Goal: Task Accomplishment & Management: Manage account settings

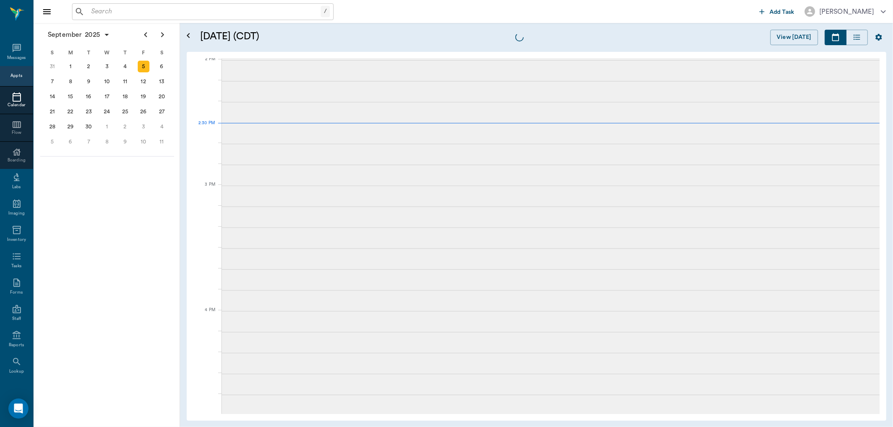
scroll to position [756, 0]
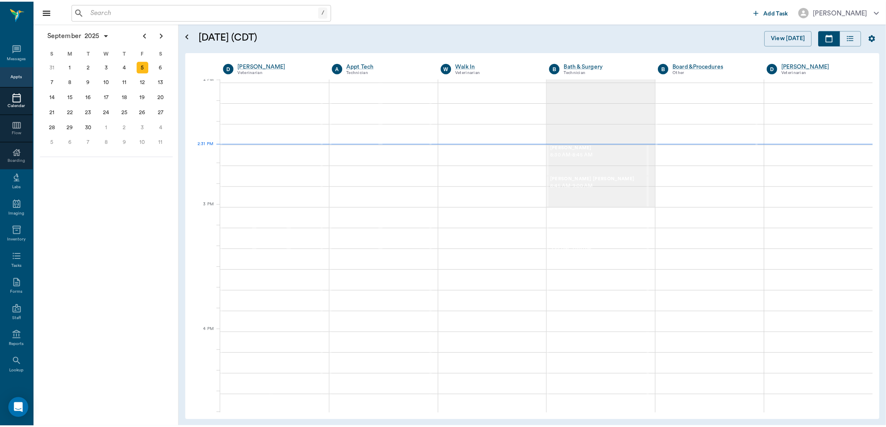
scroll to position [755, 0]
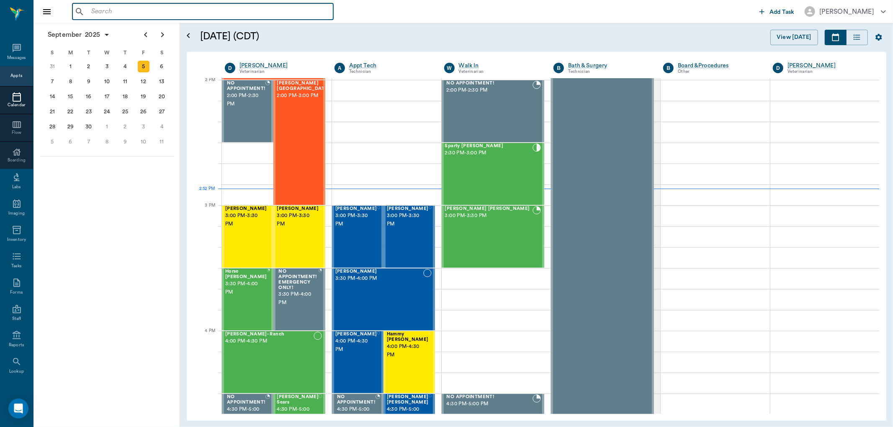
click at [162, 10] on input "text" at bounding box center [209, 12] width 242 height 12
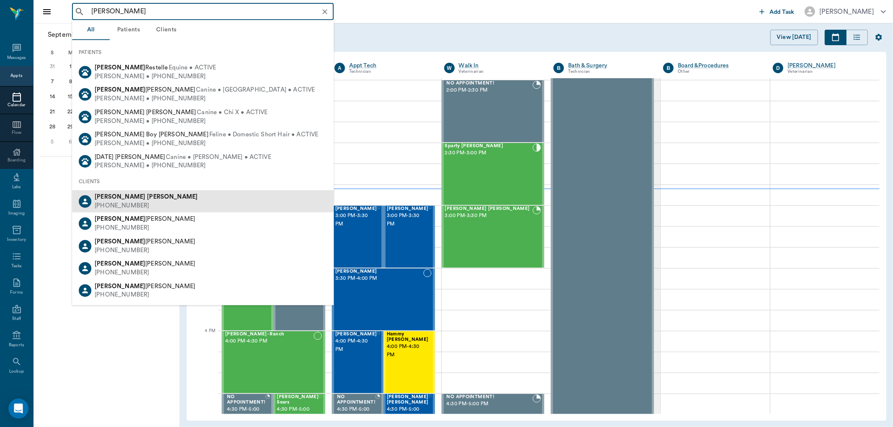
click at [147, 196] on b "Easley" at bounding box center [172, 197] width 51 height 6
type input "johnny eas"
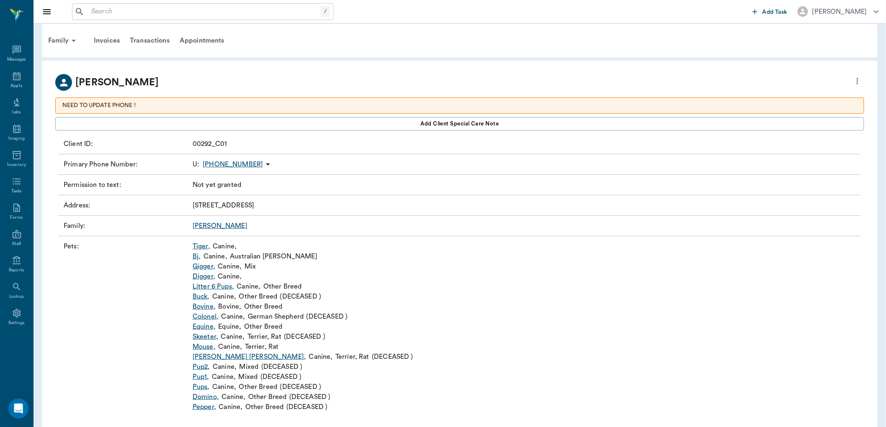
scroll to position [22, 0]
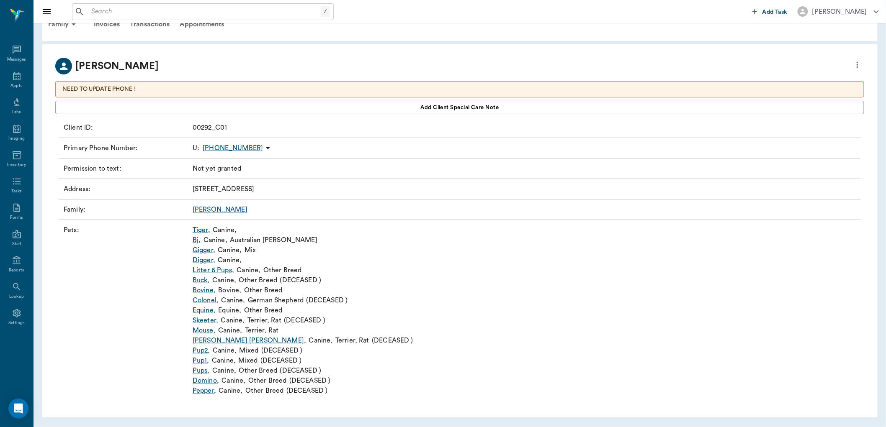
click at [205, 286] on link "Bovine ," at bounding box center [204, 291] width 23 height 10
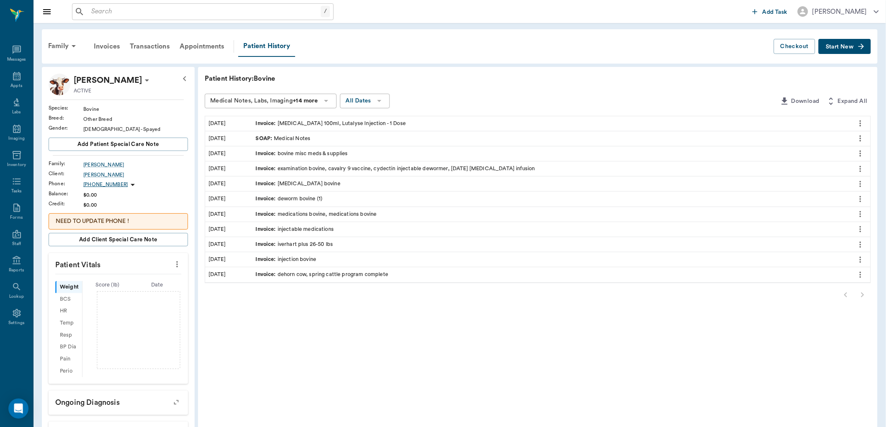
click at [850, 42] on button "Start New" at bounding box center [845, 46] width 52 height 15
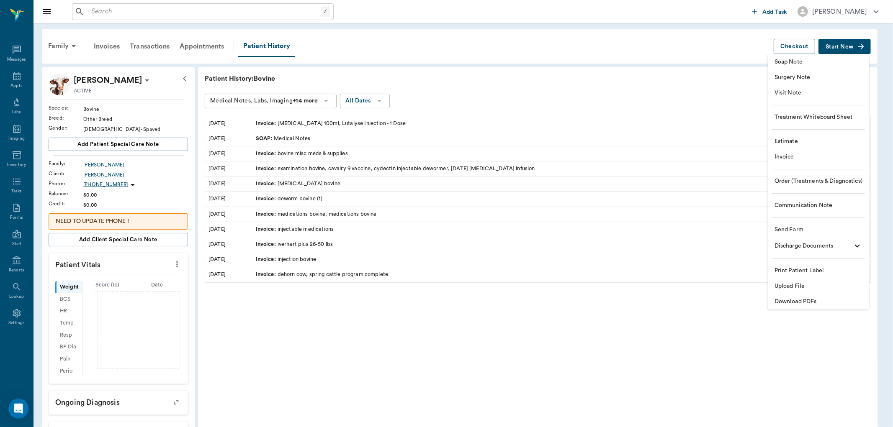
click at [784, 180] on span "Order (Treatments & Diagnostics)" at bounding box center [819, 181] width 88 height 9
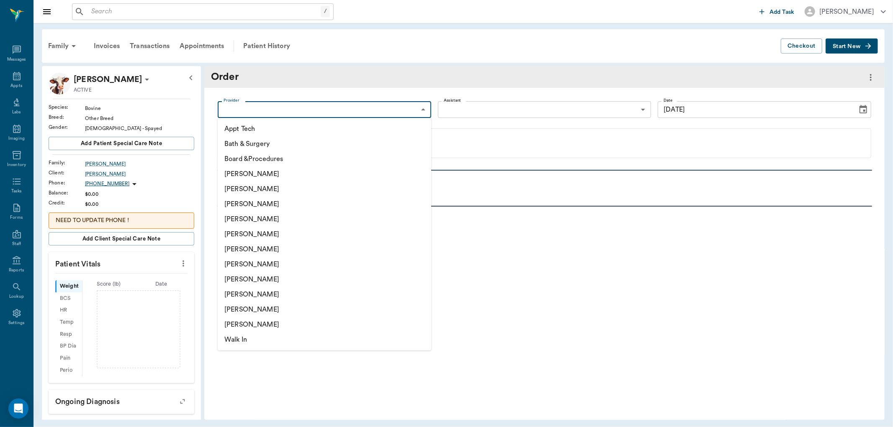
click at [399, 110] on body "/ ​ Add Task Dr. Bert Ellsworth Nectar Messages Appts Labs Imaging Inventory Ta…" at bounding box center [446, 213] width 893 height 427
click at [265, 217] on li "[PERSON_NAME]" at bounding box center [325, 219] width 214 height 15
type input "63ec2f075fda476ae8351a4d"
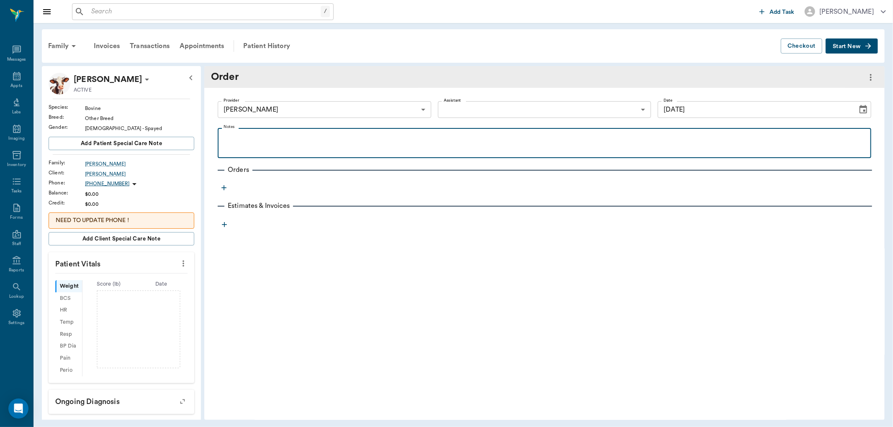
click at [249, 139] on p at bounding box center [544, 138] width 645 height 10
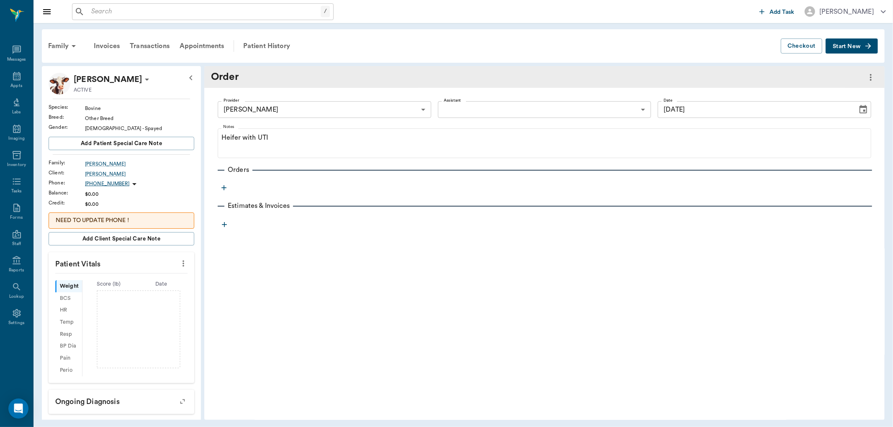
click at [224, 190] on icon "button" at bounding box center [223, 187] width 5 height 5
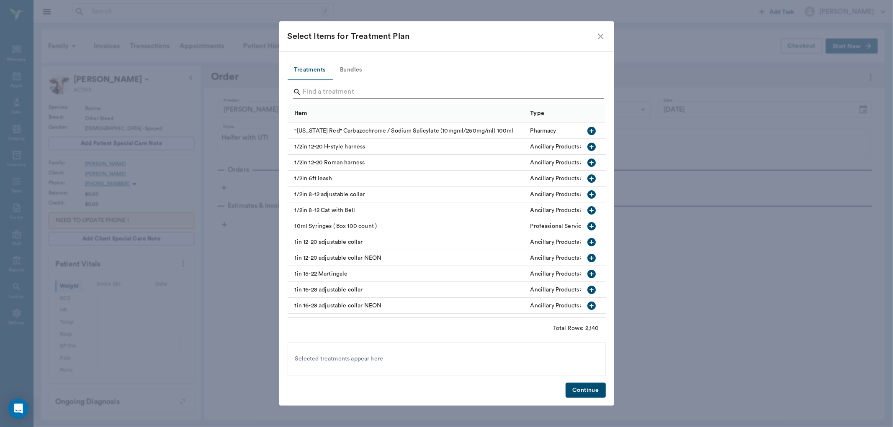
click at [340, 95] on input "Search" at bounding box center [447, 91] width 288 height 13
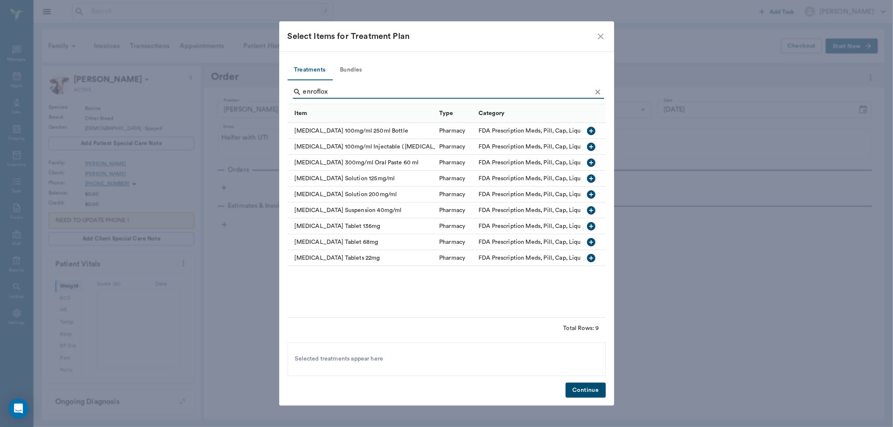
type input "enroflox"
click at [593, 147] on icon "button" at bounding box center [592, 147] width 10 height 10
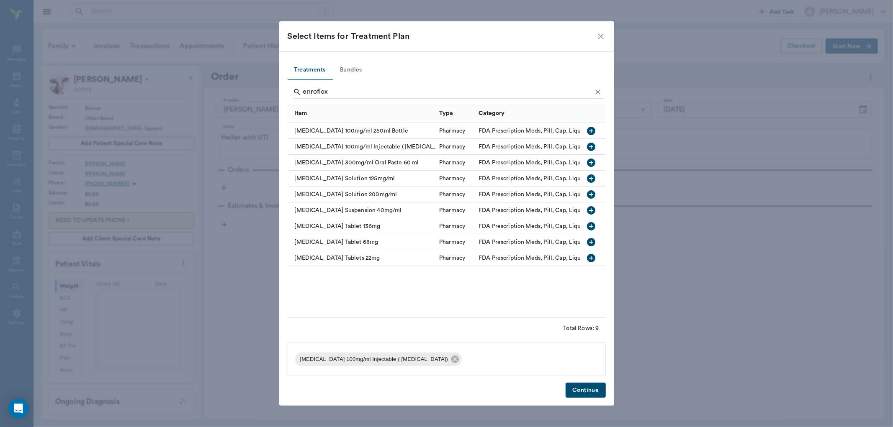
click at [584, 391] on button "Continue" at bounding box center [586, 390] width 40 height 15
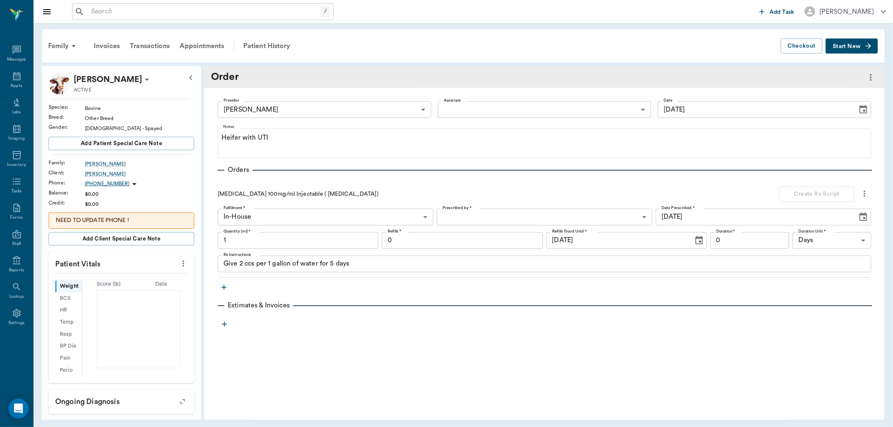
click at [271, 246] on input "1" at bounding box center [298, 240] width 161 height 17
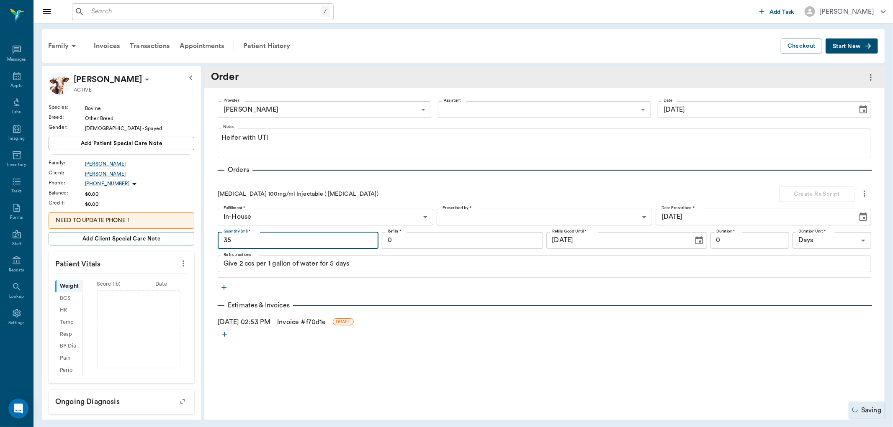
type input "35"
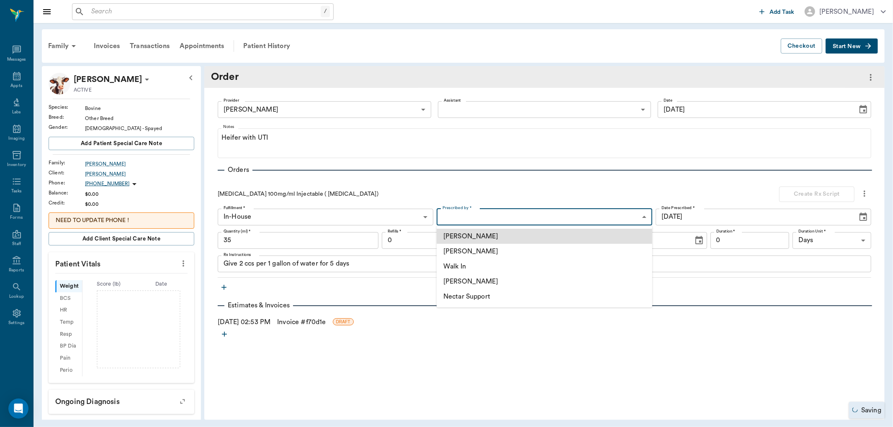
click at [468, 216] on body "/ ​ Add Task Dr. Bert Ellsworth Nectar Messages Appts Labs Imaging Inventory Ta…" at bounding box center [446, 213] width 893 height 427
click at [473, 250] on li "[PERSON_NAME]" at bounding box center [545, 251] width 216 height 15
type input "63ec2f075fda476ae8351a4d"
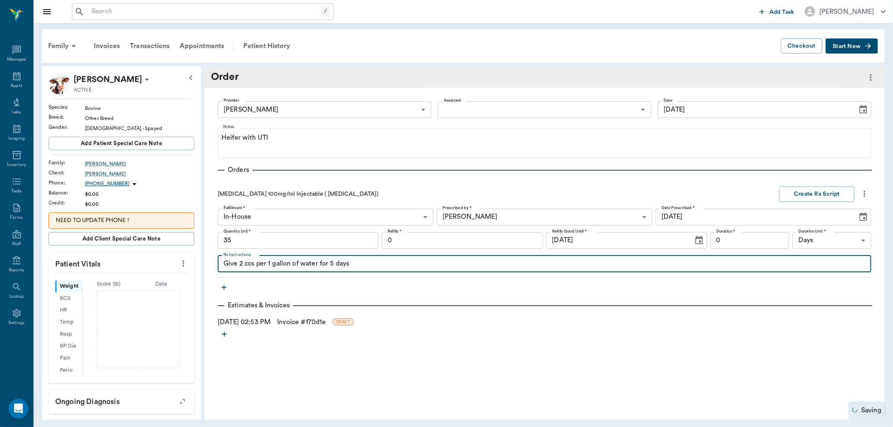
click at [362, 267] on textarea "Give 2 ccs per 1 gallon of water for 5 days" at bounding box center [545, 264] width 642 height 10
type textarea "G"
click at [240, 265] on textarea "Give SQ 10cc per site" at bounding box center [545, 264] width 642 height 10
type textarea "Give whole syringe SQ 10cc per site"
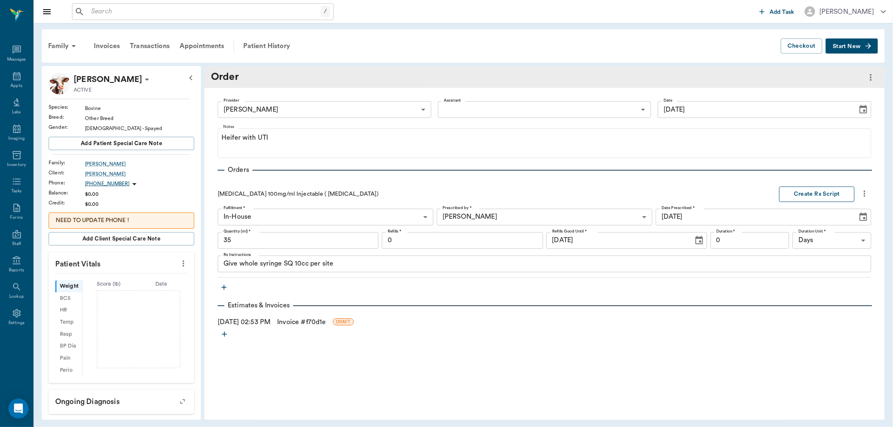
click at [799, 196] on button "Create Rx Script" at bounding box center [816, 194] width 75 height 15
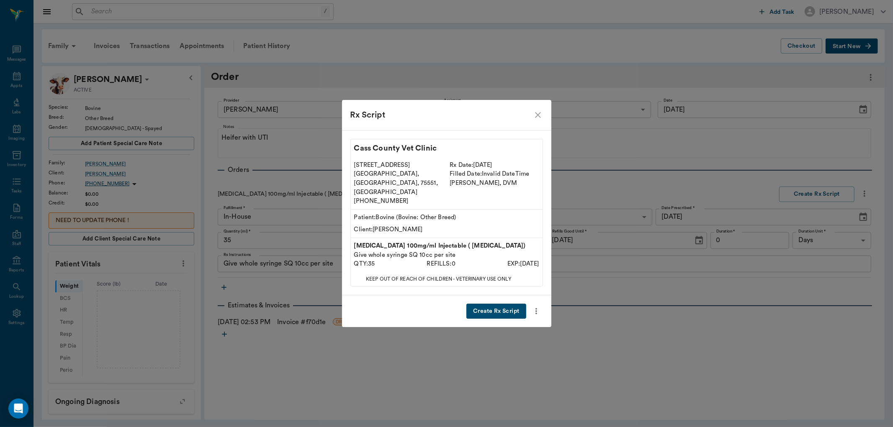
click at [493, 304] on button "Create Rx Script" at bounding box center [495, 311] width 59 height 15
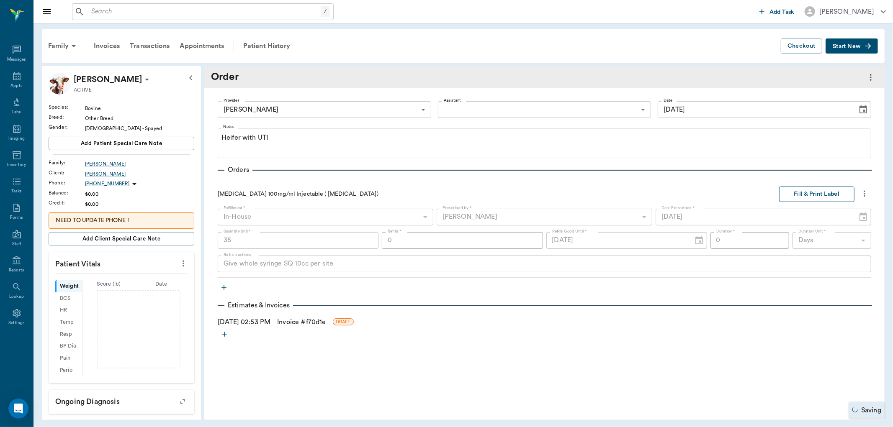
click at [819, 198] on button "Fill & Print Label" at bounding box center [816, 194] width 75 height 15
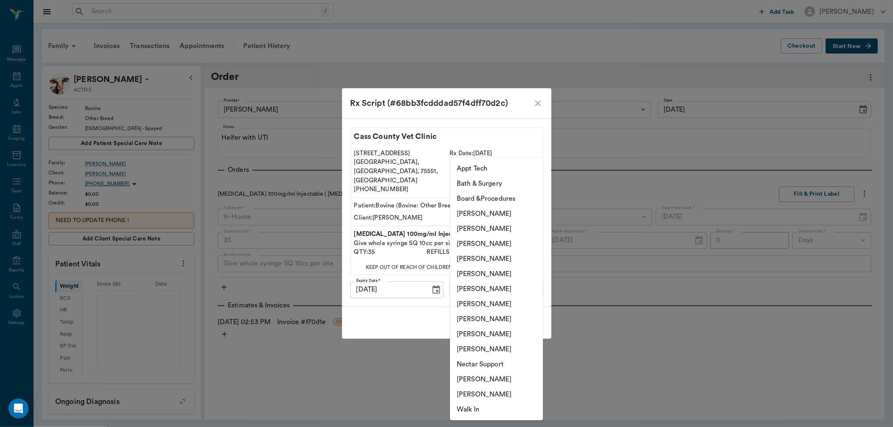
click at [514, 276] on body "/ ​ Add Task Dr. Bert Ellsworth Nectar Messages Appts Labs Imaging Inventory Ta…" at bounding box center [446, 213] width 893 height 427
click at [494, 260] on li "[PERSON_NAME]" at bounding box center [496, 259] width 93 height 15
type input "63ec2f075fda476ae8351a4d"
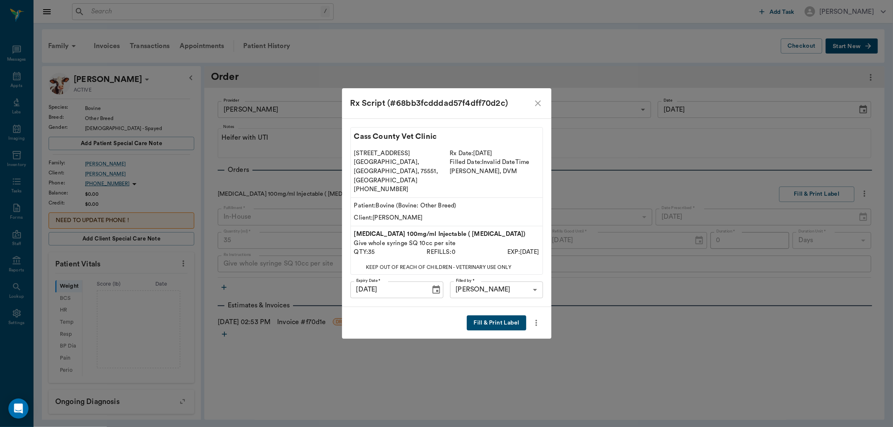
click at [493, 317] on button "Fill & Print Label" at bounding box center [496, 323] width 59 height 15
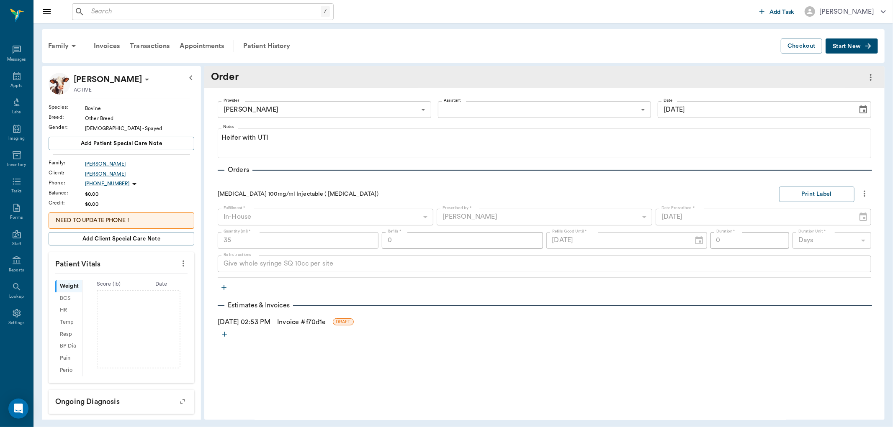
click at [300, 321] on link "Invoice # f70d1e" at bounding box center [301, 322] width 49 height 10
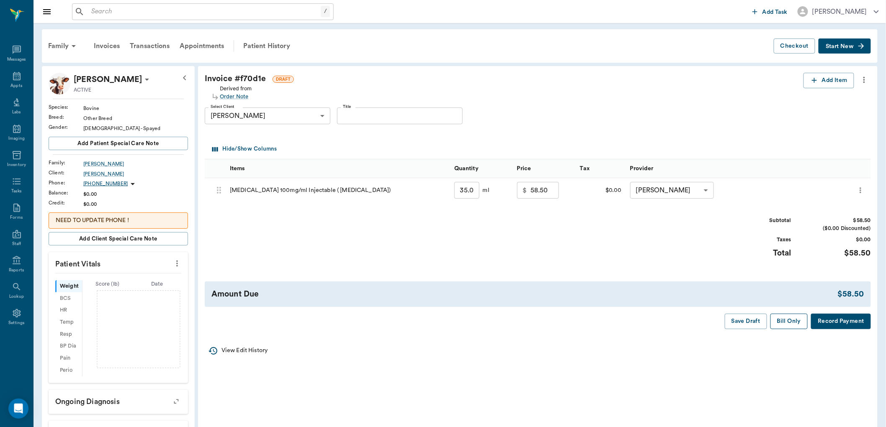
click at [785, 317] on button "Bill Only" at bounding box center [789, 321] width 38 height 15
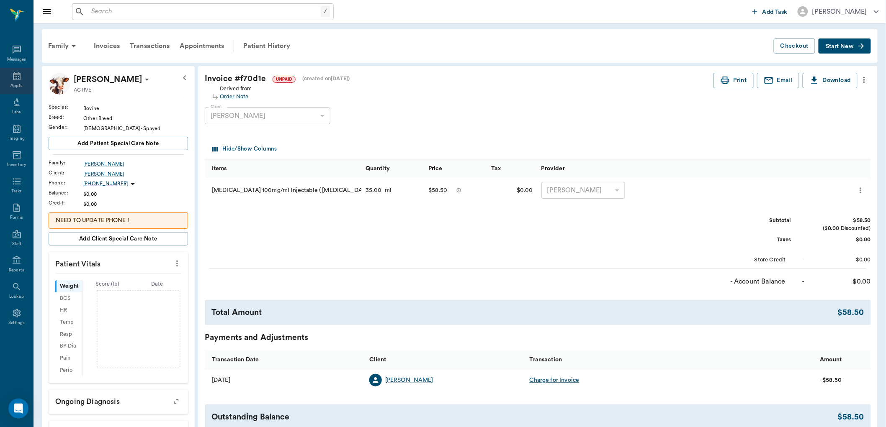
click at [20, 72] on icon at bounding box center [17, 76] width 10 height 10
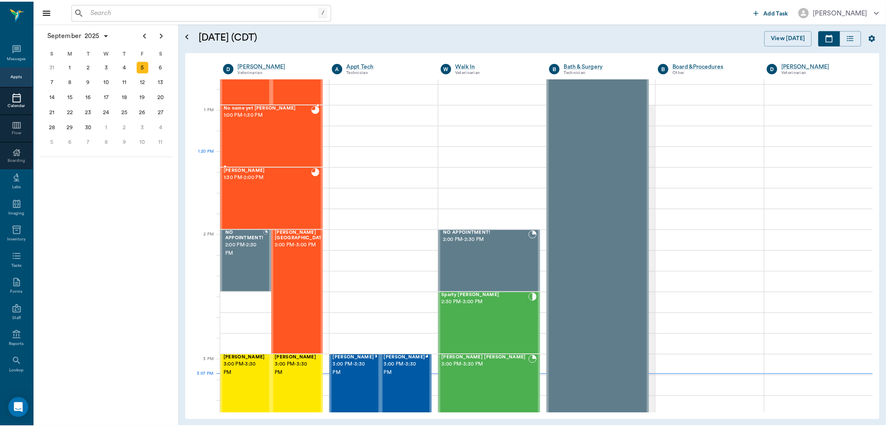
scroll to position [600, 0]
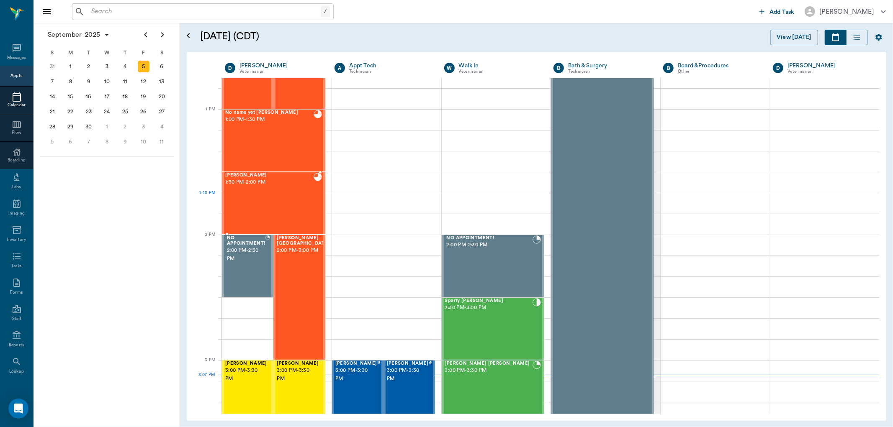
click at [292, 211] on div "Milo Ford 1:30 PM - 2:00 PM" at bounding box center [269, 203] width 88 height 61
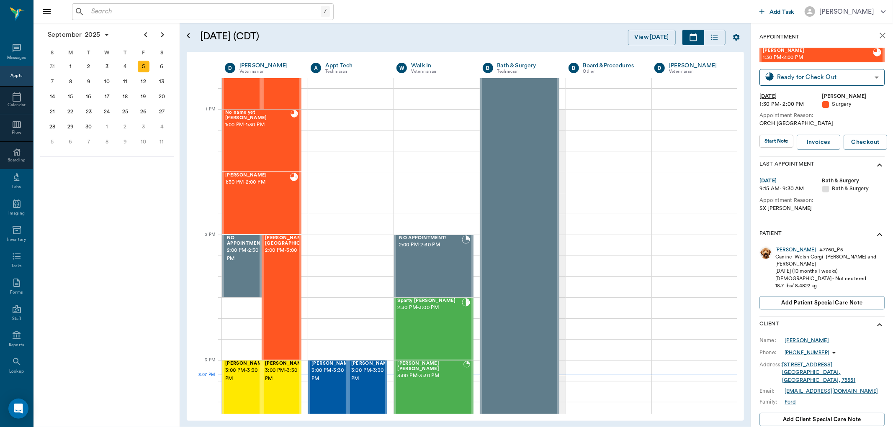
click at [777, 249] on div "Milo" at bounding box center [795, 250] width 41 height 7
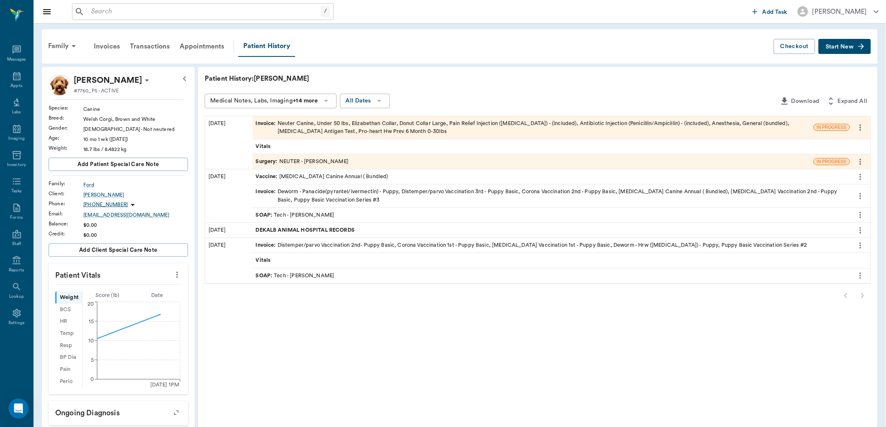
click at [473, 133] on div "Invoice : Neuter Canine, Under 50 lbs, Elizabethan Collar, Donut Collar Large, …" at bounding box center [533, 128] width 554 height 16
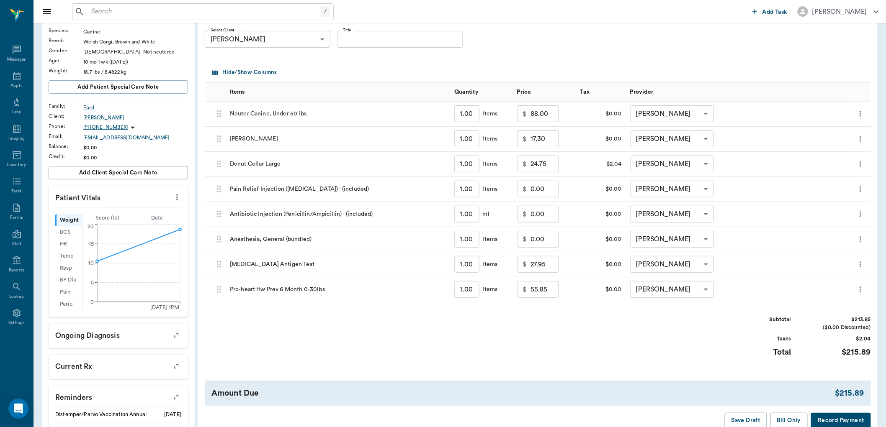
scroll to position [197, 0]
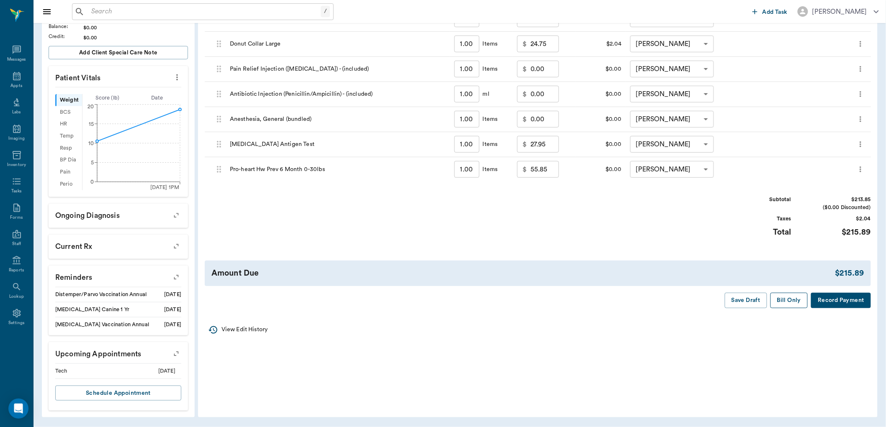
click at [784, 303] on button "Bill Only" at bounding box center [789, 300] width 38 height 15
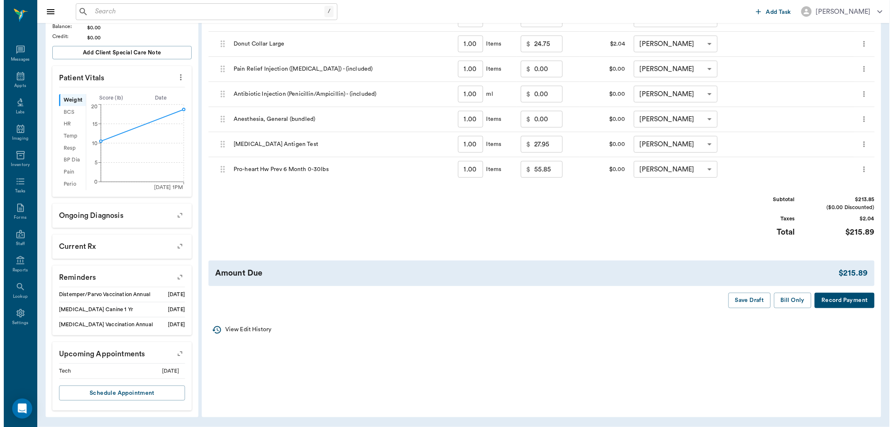
scroll to position [0, 0]
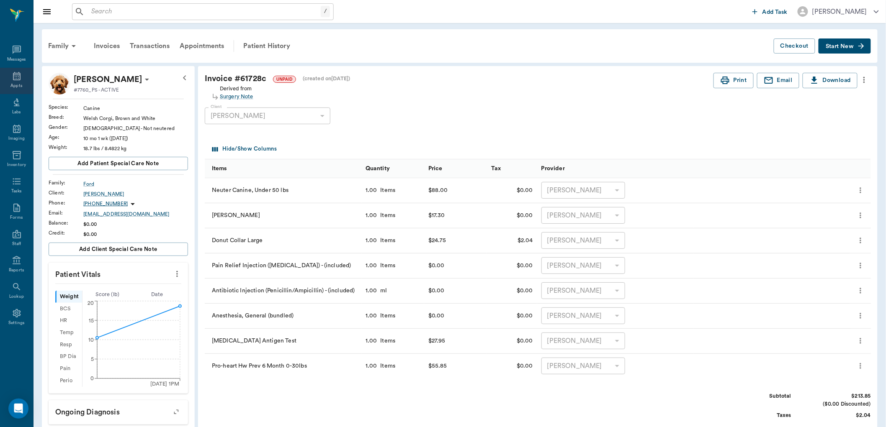
click at [19, 85] on div "Appts" at bounding box center [16, 86] width 12 height 6
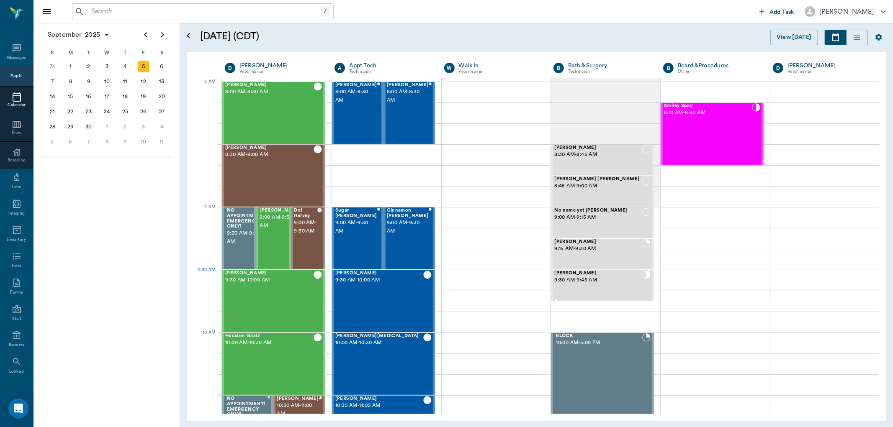
click at [595, 291] on div "Tippy Davis 9:30 AM - 9:45 AM" at bounding box center [598, 286] width 88 height 30
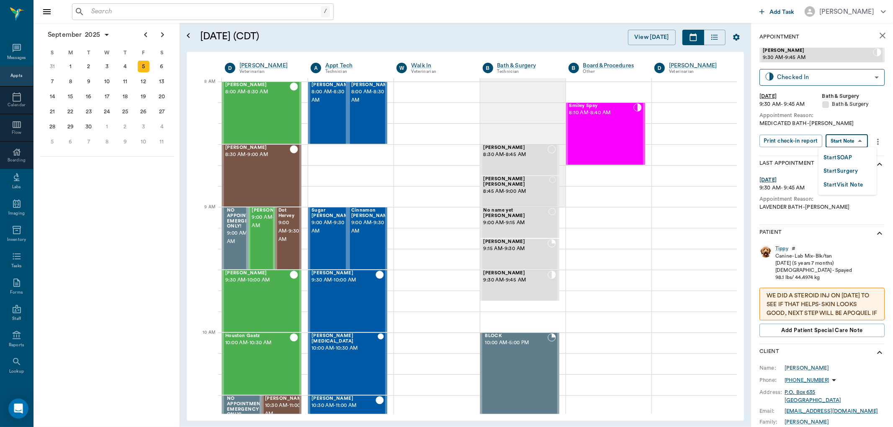
click at [849, 137] on body "/ ​ Add Task Dr. Bert Ellsworth Nectar Messages Appts Calendar Flow Boarding La…" at bounding box center [446, 213] width 893 height 427
click at [847, 154] on button "Start SOAP" at bounding box center [838, 158] width 28 height 10
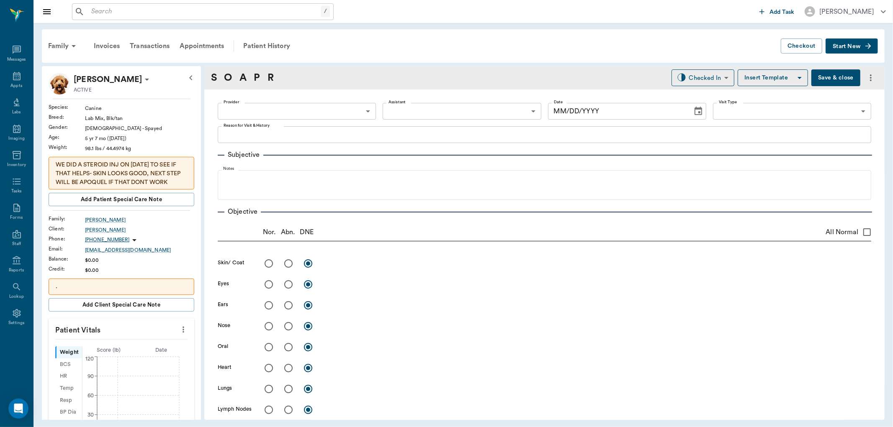
type input "63ec2f075fda476ae8351a4a"
type input "67479aab0de4f58b269e34fc"
type textarea "MEDICATED BATH -LORY"
type input "09/05/2025"
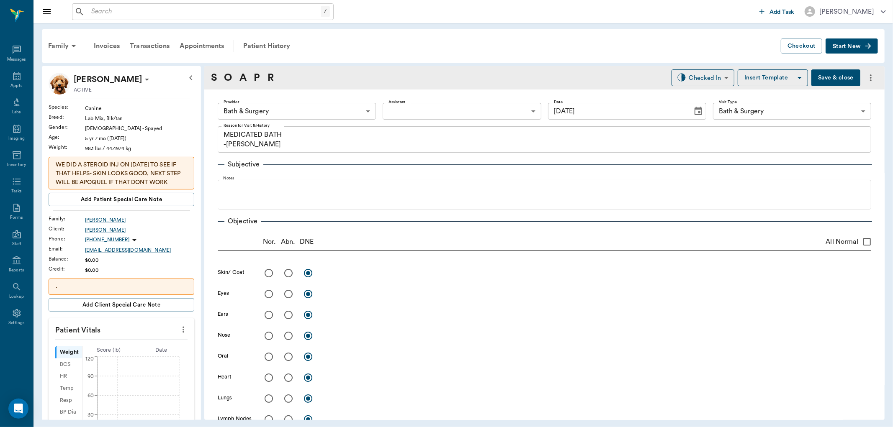
click at [315, 110] on body "/ ​ Add Task Dr. Bert Ellsworth Nectar Messages Appts Labs Imaging Inventory Ta…" at bounding box center [446, 213] width 893 height 427
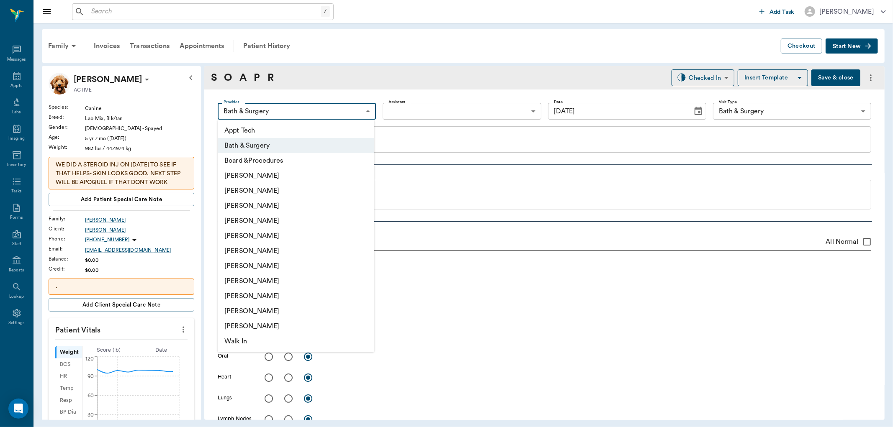
click at [300, 201] on li "Daniel Virnala" at bounding box center [296, 205] width 157 height 15
type input "642ef10e332a41444de2bad1"
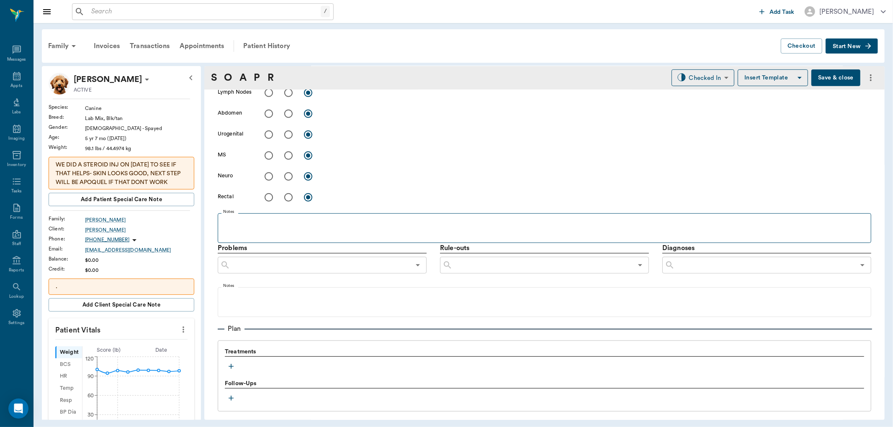
scroll to position [452, 0]
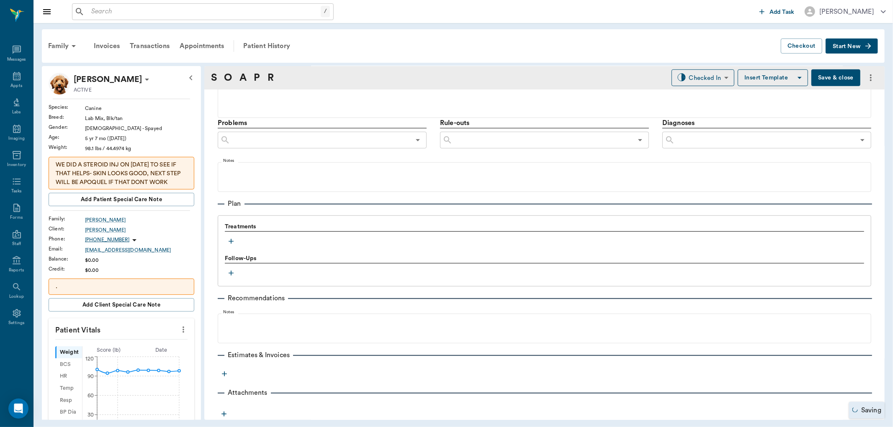
click at [229, 244] on icon "button" at bounding box center [231, 241] width 8 height 8
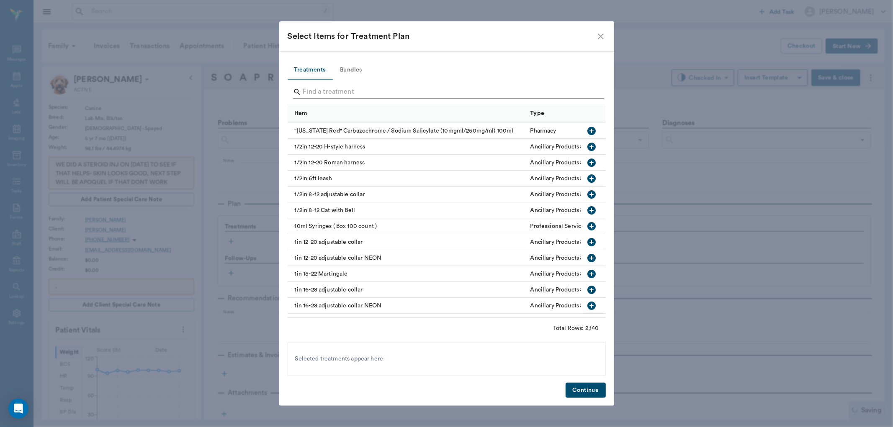
click at [365, 91] on input "Search" at bounding box center [447, 91] width 288 height 13
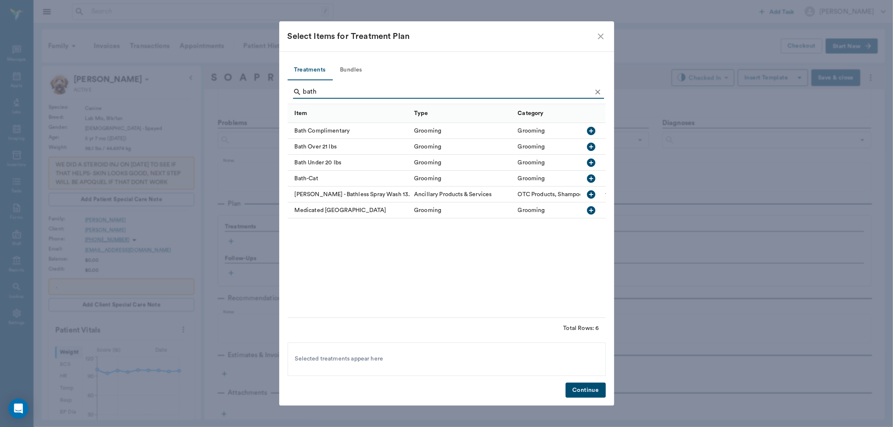
type input "bath"
click at [589, 209] on icon "button" at bounding box center [591, 210] width 8 height 8
click at [584, 396] on button "Continue" at bounding box center [586, 390] width 40 height 15
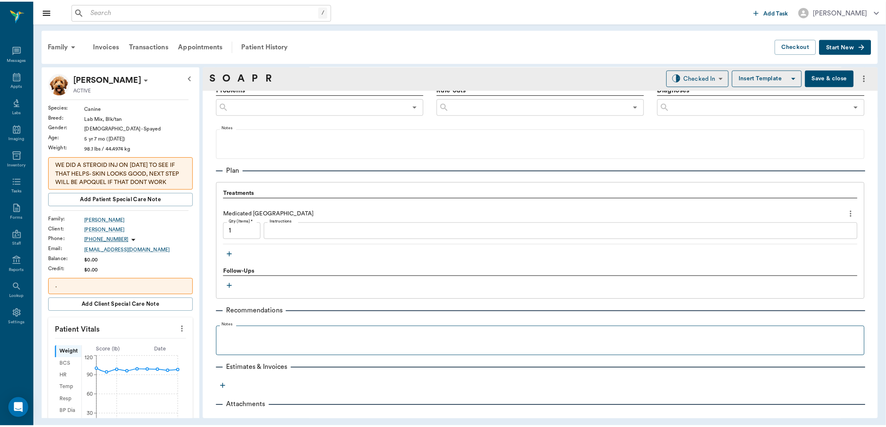
scroll to position [499, 0]
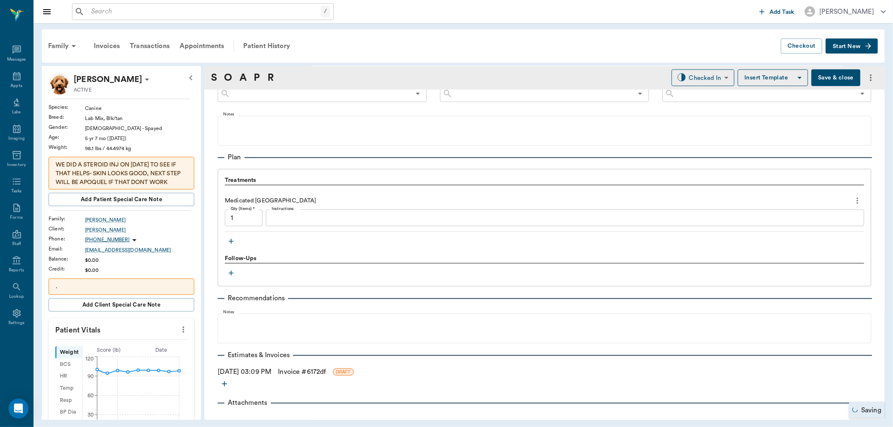
click at [311, 374] on link "Invoice # 6172df" at bounding box center [302, 372] width 48 height 10
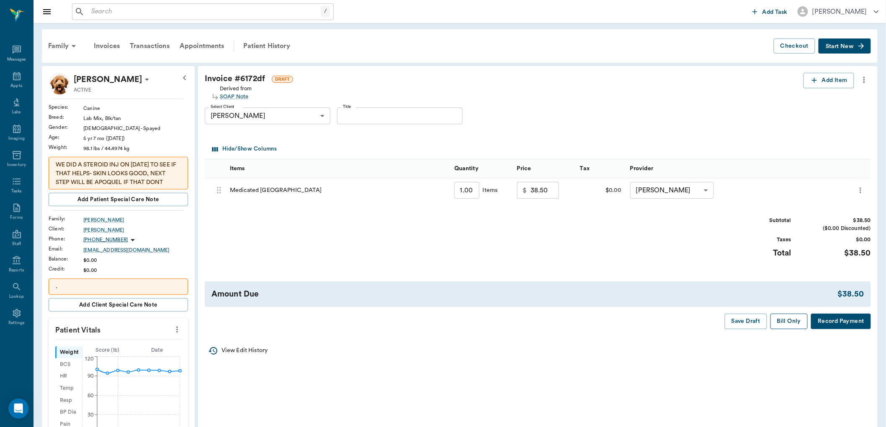
click at [787, 323] on button "Bill Only" at bounding box center [789, 321] width 38 height 15
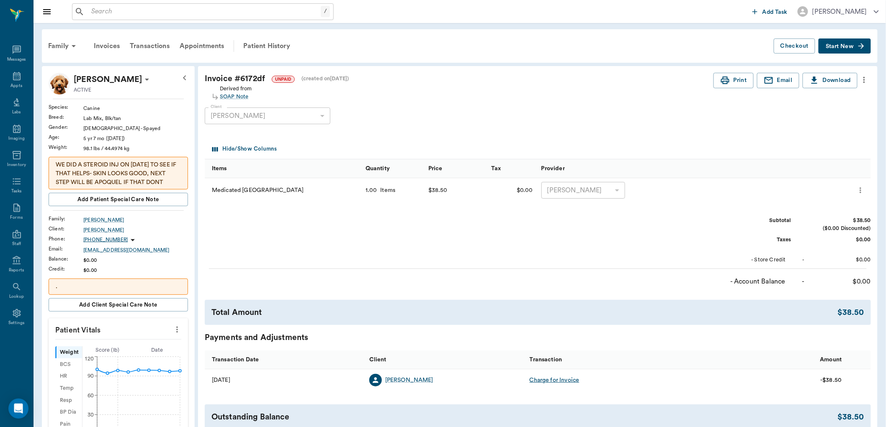
click at [175, 326] on icon "more" at bounding box center [177, 330] width 9 height 10
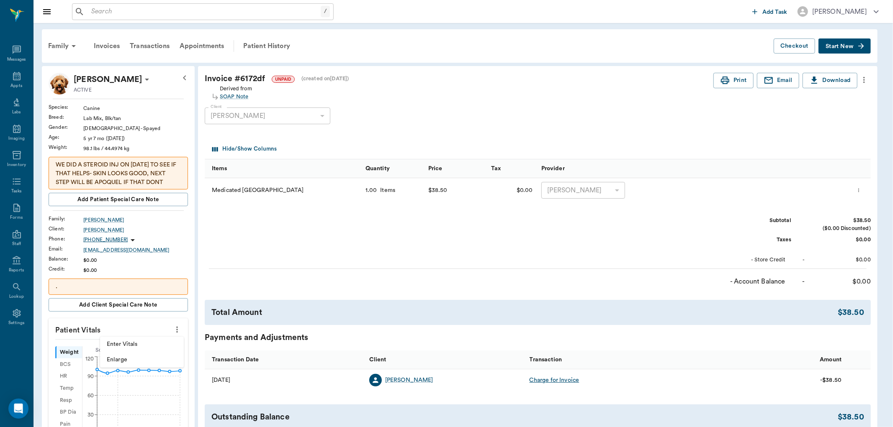
click at [131, 345] on span "Enter Vitals" at bounding box center [142, 344] width 70 height 9
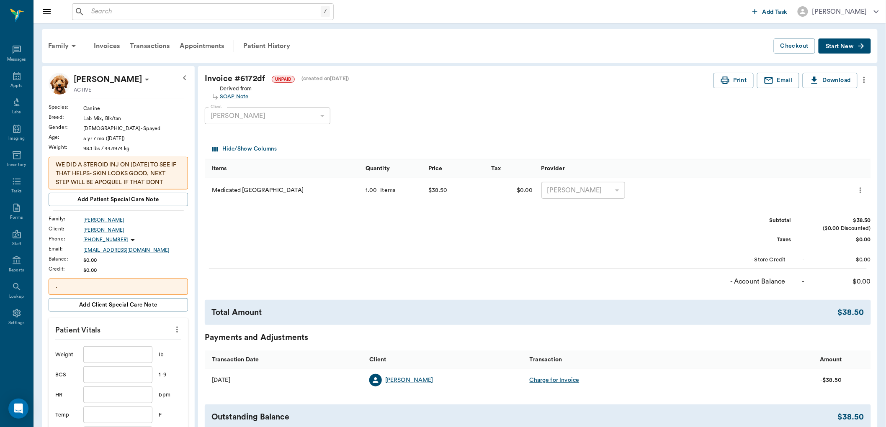
click at [134, 356] on input "text" at bounding box center [117, 355] width 69 height 17
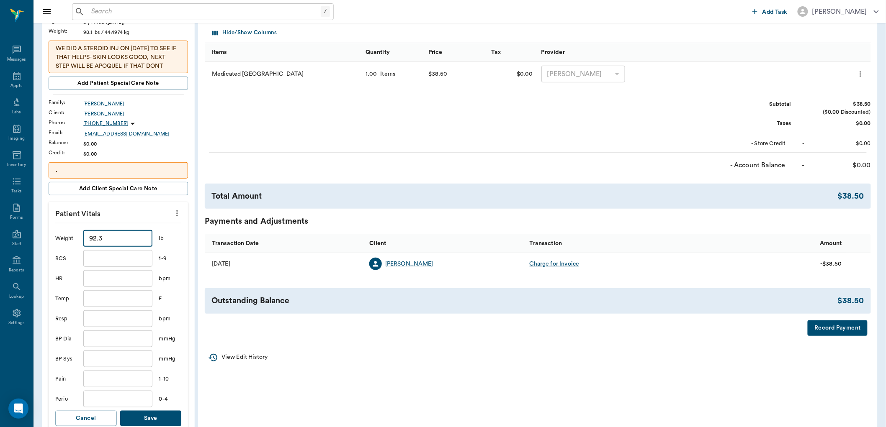
scroll to position [139, 0]
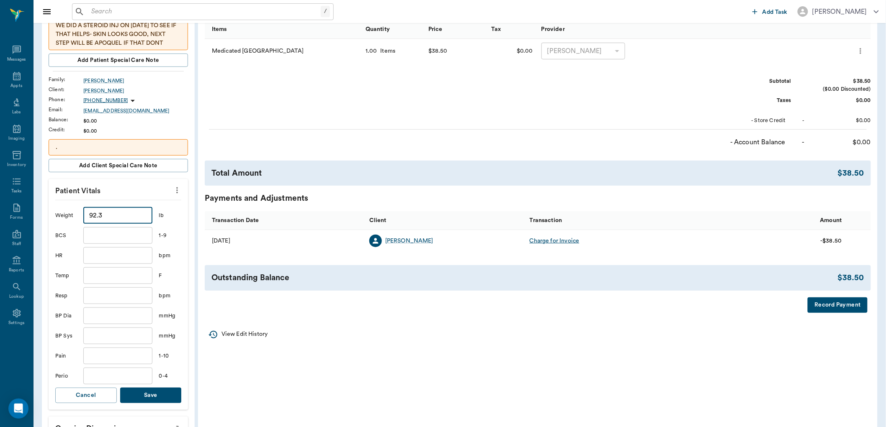
type input "92.3"
click at [172, 391] on button "Save" at bounding box center [151, 395] width 62 height 15
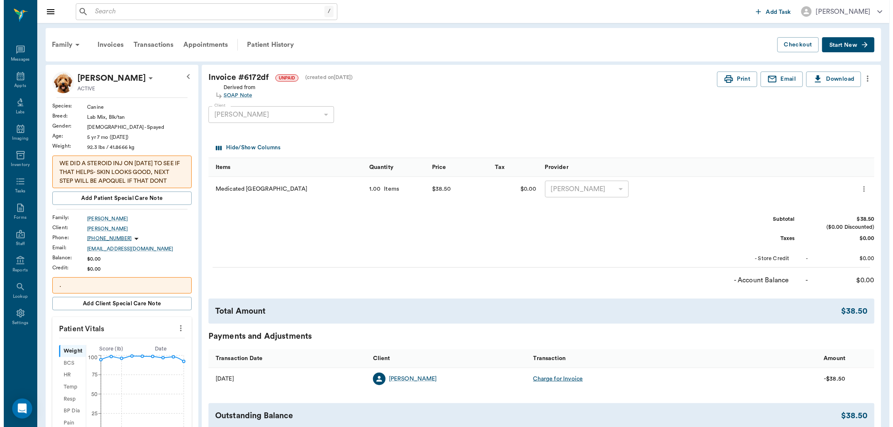
scroll to position [0, 0]
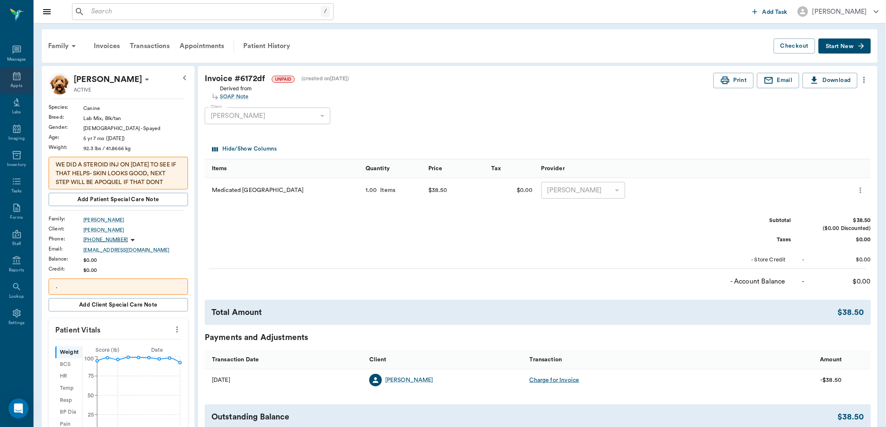
click at [16, 80] on icon at bounding box center [17, 76] width 10 height 10
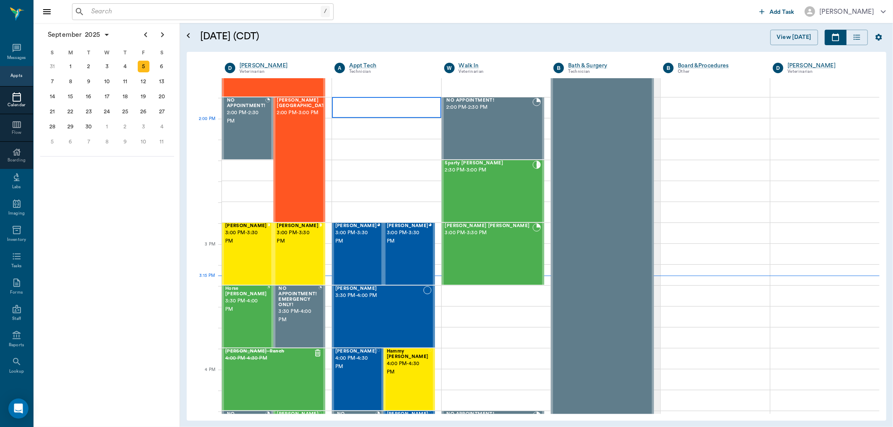
scroll to position [740, 0]
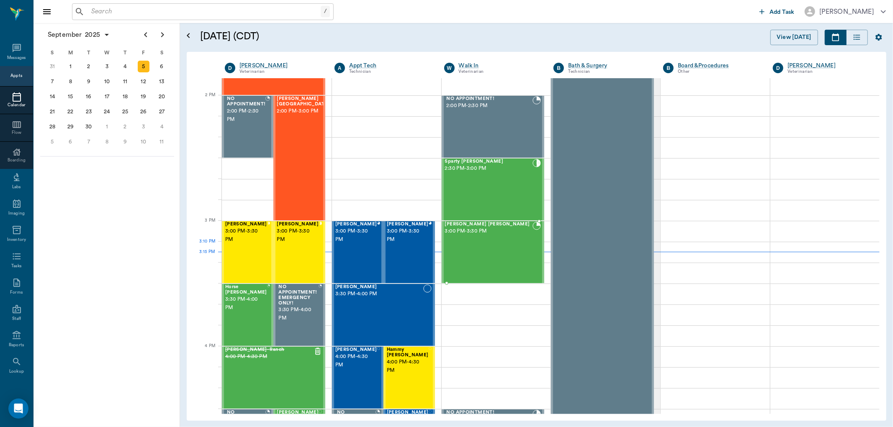
click at [487, 245] on div "Snoop Dog Waters 3:00 PM - 3:30 PM" at bounding box center [489, 252] width 88 height 61
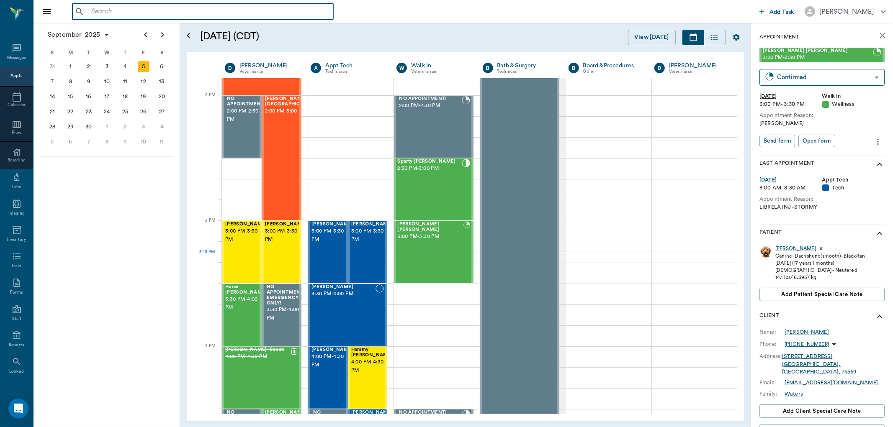
click at [216, 14] on input "text" at bounding box center [209, 12] width 242 height 12
click at [124, 66] on div "4" at bounding box center [125, 67] width 12 height 12
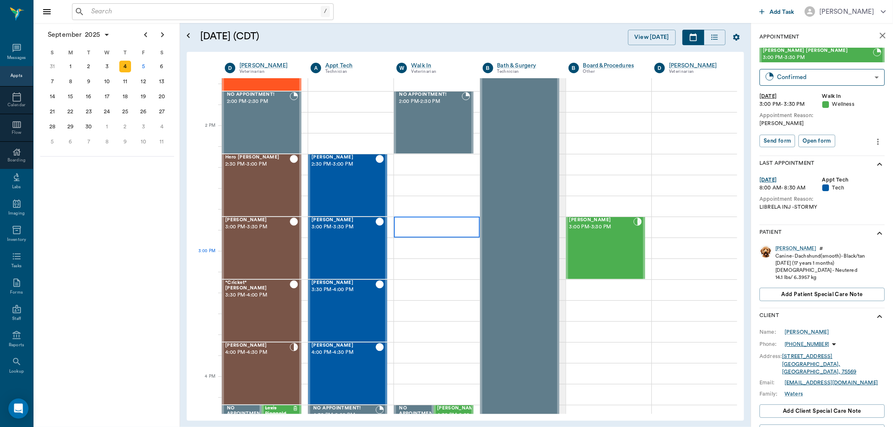
scroll to position [651, 0]
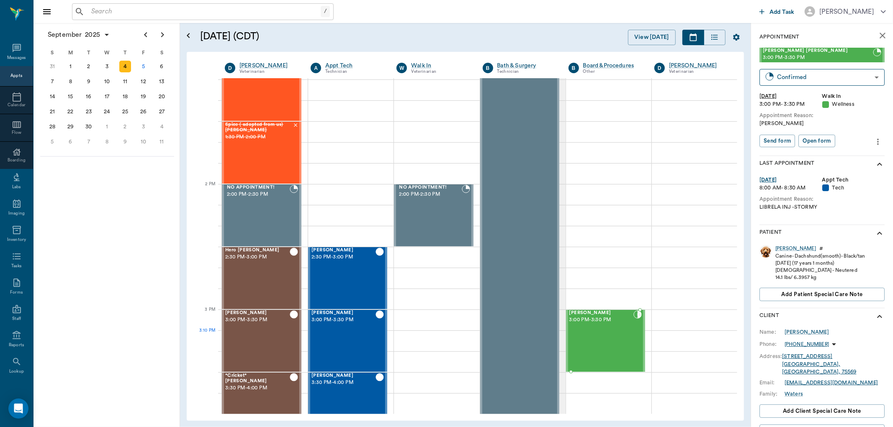
click at [597, 334] on div "Zilla Hamilton 3:00 PM - 3:30 PM" at bounding box center [601, 341] width 64 height 61
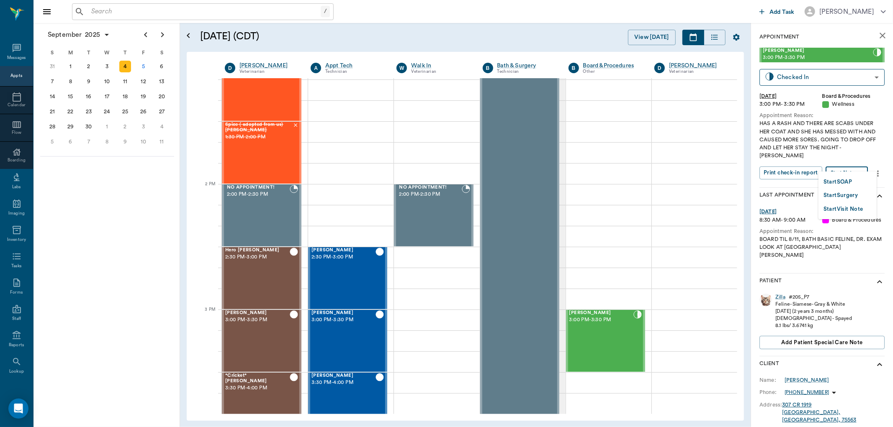
click at [857, 163] on body "/ ​ Add Task Dr. Bert Ellsworth Nectar Messages Appts Calendar Flow Boarding La…" at bounding box center [446, 213] width 893 height 427
click at [845, 183] on button "Start SOAP" at bounding box center [838, 183] width 28 height 10
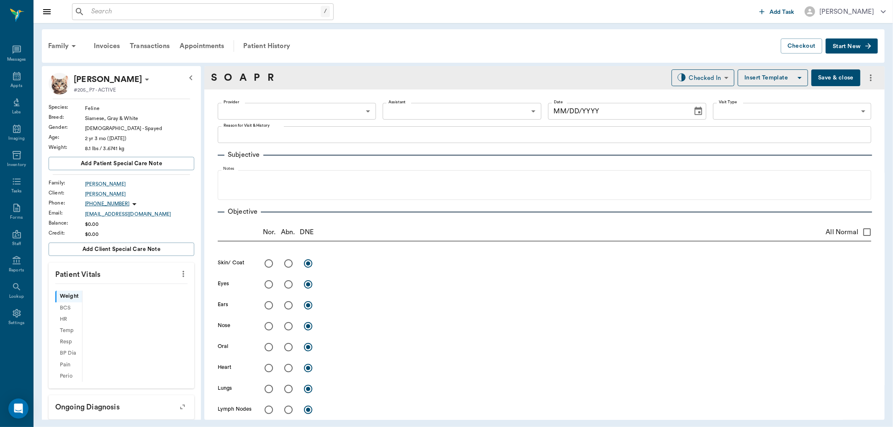
type input "63ec2f075fda476ae8351a51"
type input "65d2be4f46e3a538d89b8c14"
type textarea "HAS A RASH AND THERE ARE SCABS UNDER HER COAT AND SHE HAS MESSED WITH AND CAUSE…"
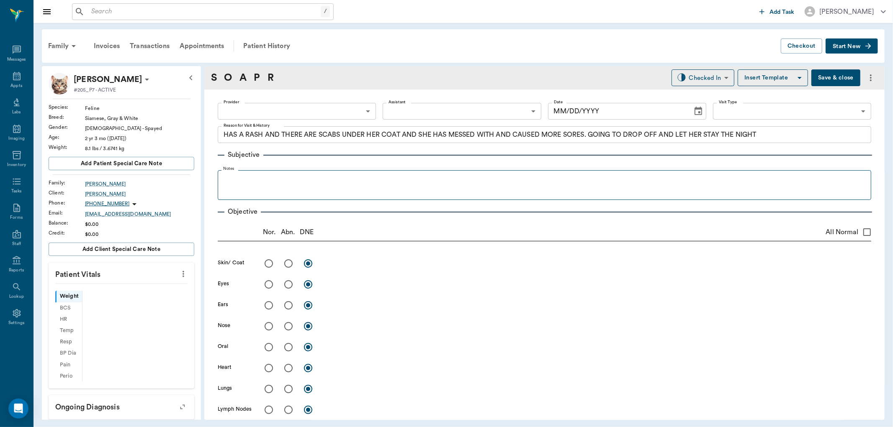
type input "09/05/2025"
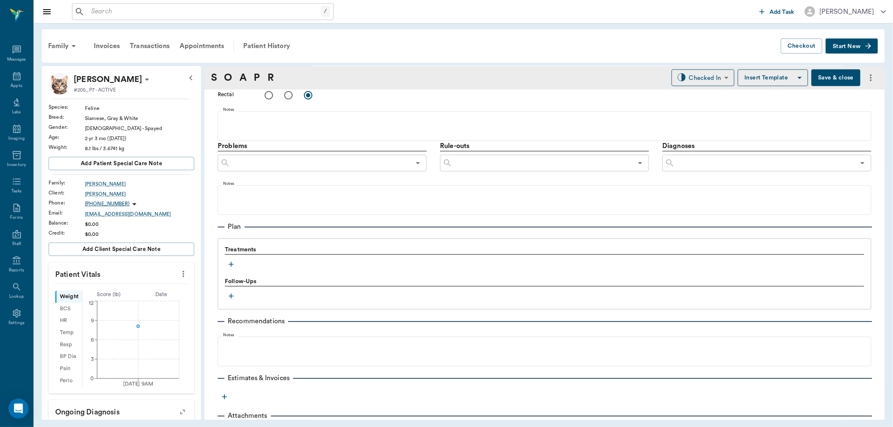
scroll to position [452, 0]
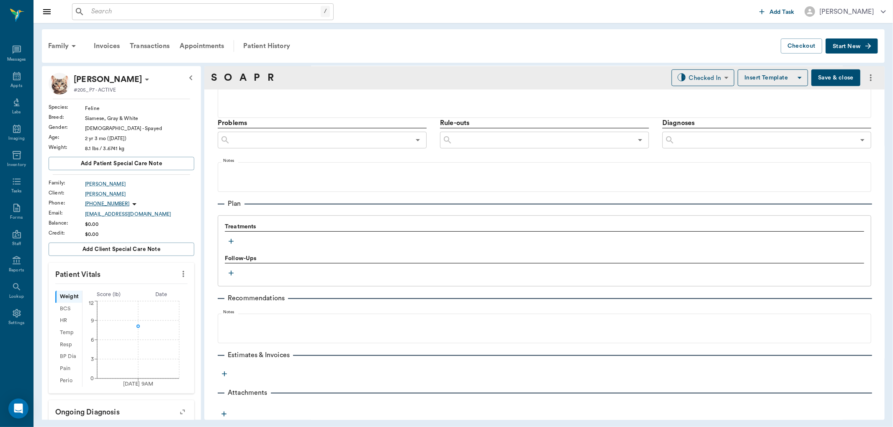
click at [232, 243] on icon "button" at bounding box center [231, 241] width 8 height 8
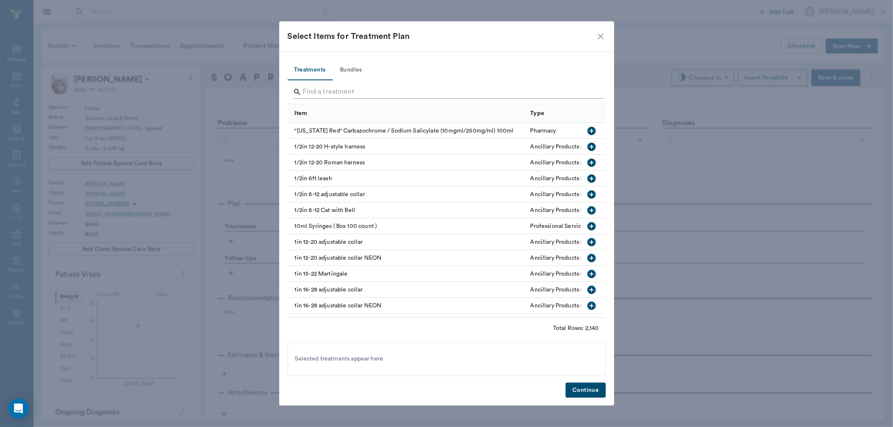
click at [319, 95] on input "Search" at bounding box center [447, 91] width 288 height 13
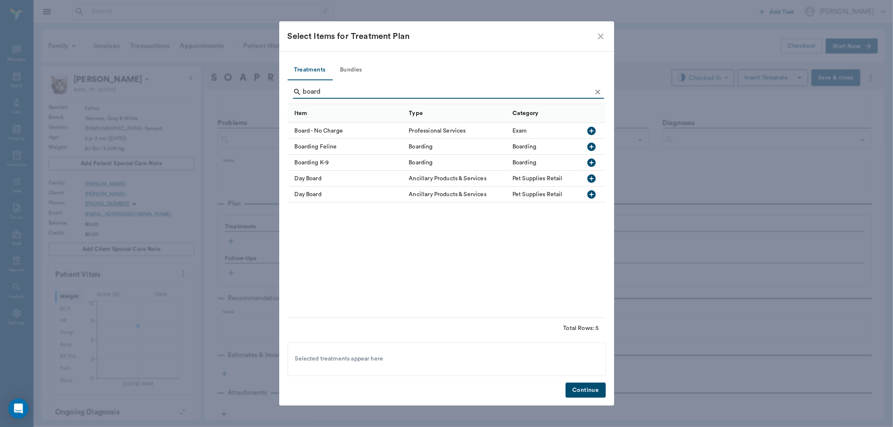
click at [589, 149] on icon "button" at bounding box center [591, 147] width 8 height 8
type input "b"
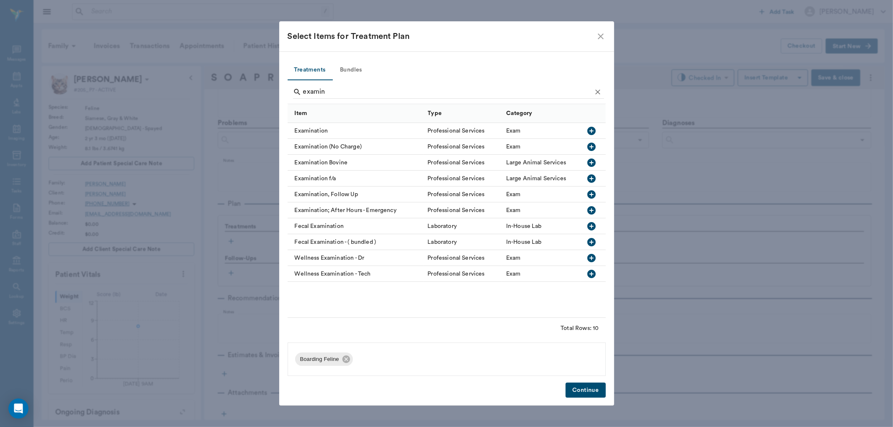
click at [592, 129] on icon "button" at bounding box center [591, 131] width 8 height 8
type input "e"
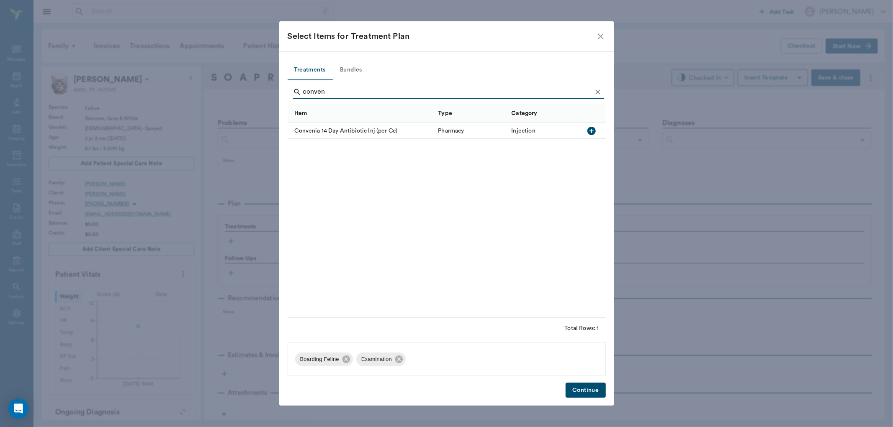
click at [592, 131] on icon "button" at bounding box center [592, 131] width 10 height 10
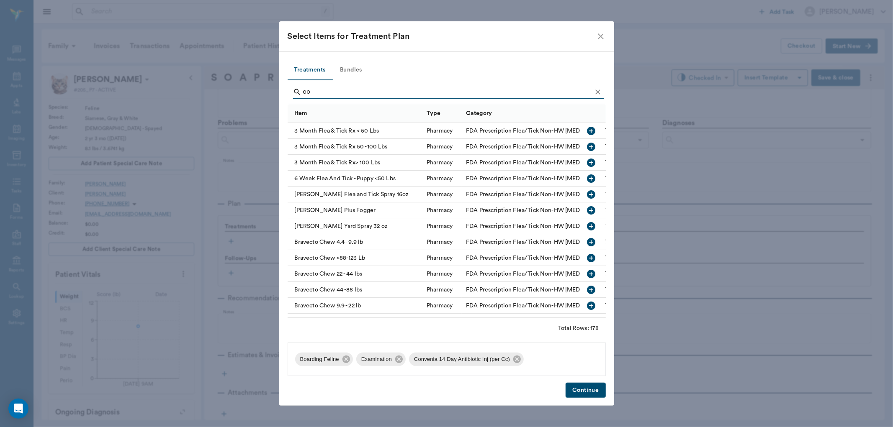
type input "c"
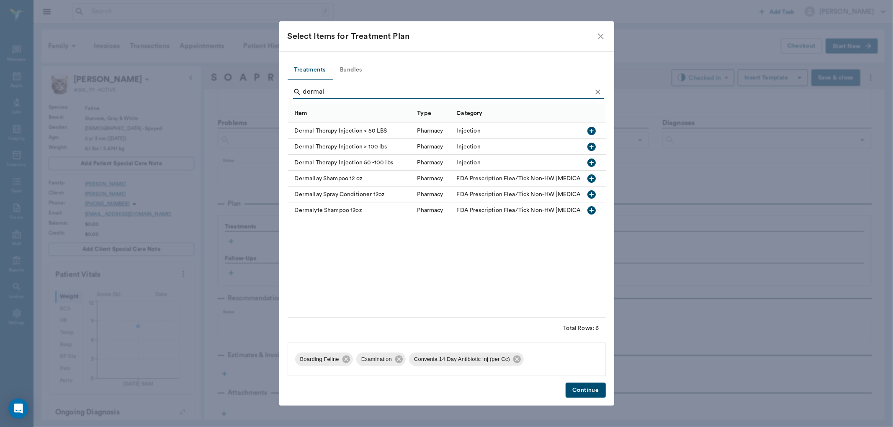
type input "dermal"
click at [592, 131] on icon "button" at bounding box center [592, 131] width 10 height 10
click at [579, 387] on button "Continue" at bounding box center [586, 390] width 40 height 15
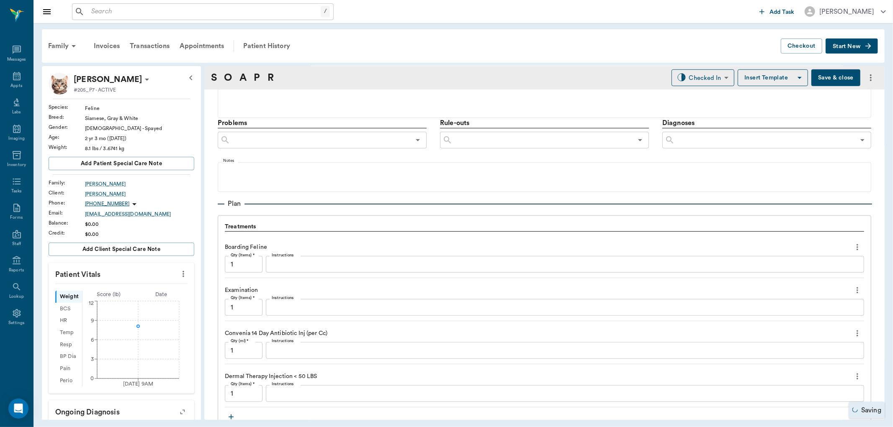
scroll to position [545, 0]
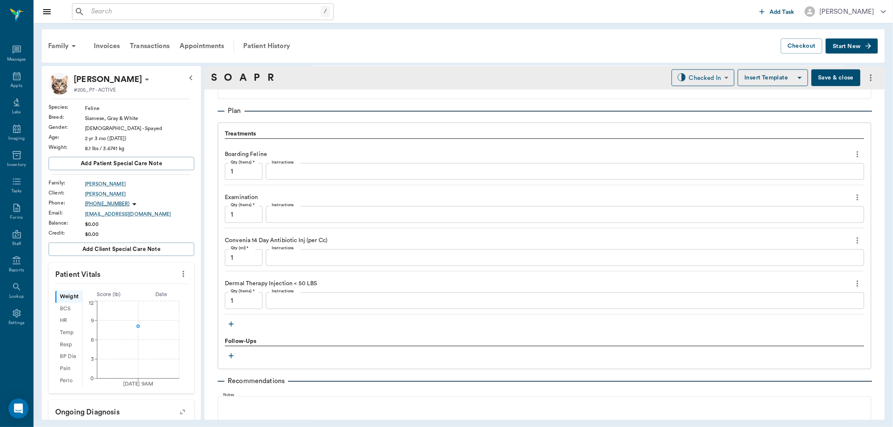
click at [231, 321] on icon "button" at bounding box center [231, 324] width 8 height 8
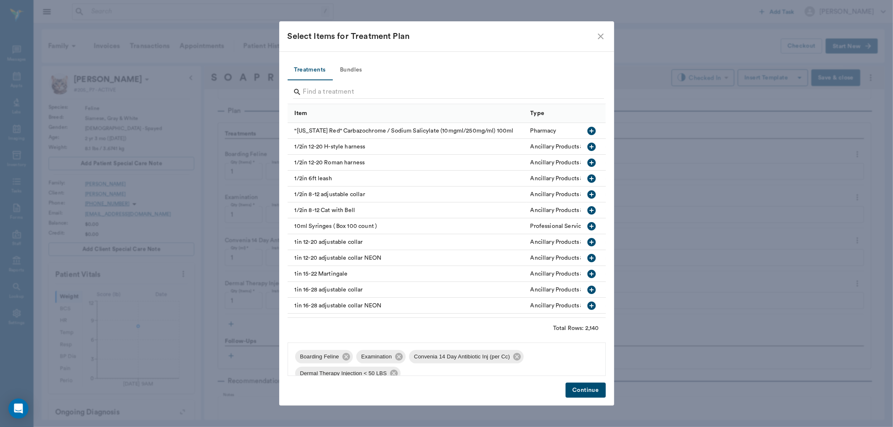
click at [348, 99] on div at bounding box center [448, 93] width 311 height 22
click at [348, 99] on div "Search" at bounding box center [448, 92] width 311 height 15
click at [353, 93] on input "Search" at bounding box center [447, 91] width 288 height 13
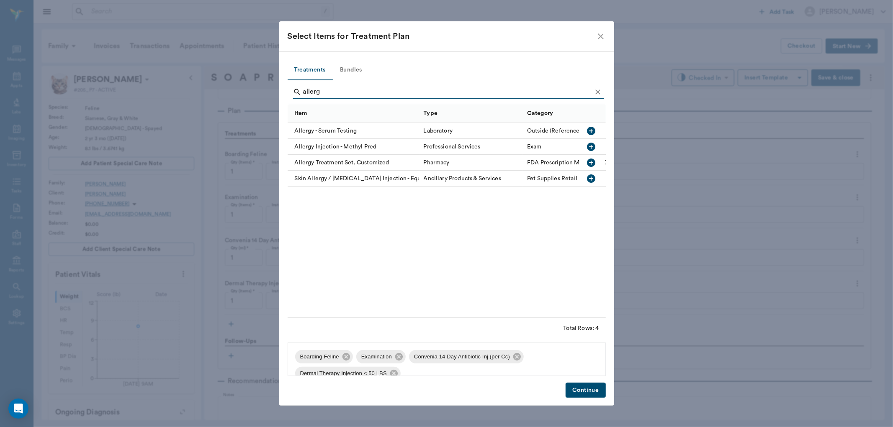
type input "allerg"
click at [591, 149] on icon "button" at bounding box center [591, 147] width 8 height 8
click at [585, 390] on button "Continue" at bounding box center [586, 390] width 40 height 15
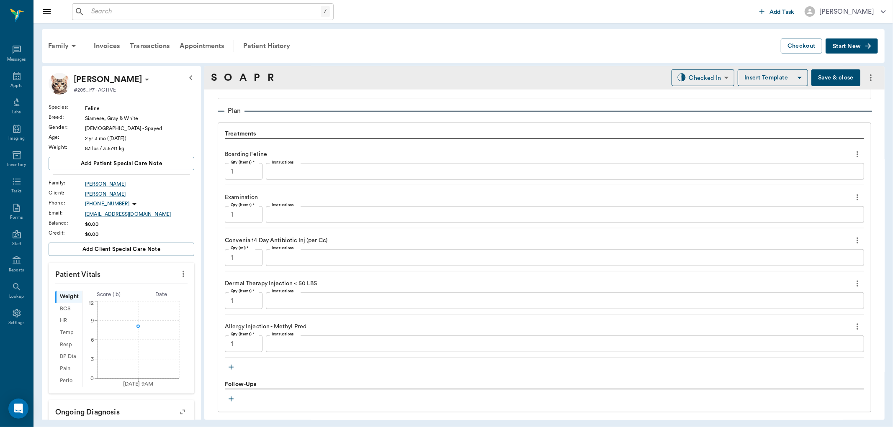
click at [853, 284] on icon "more" at bounding box center [857, 284] width 9 height 10
click at [800, 313] on span "Delete" at bounding box center [815, 313] width 70 height 9
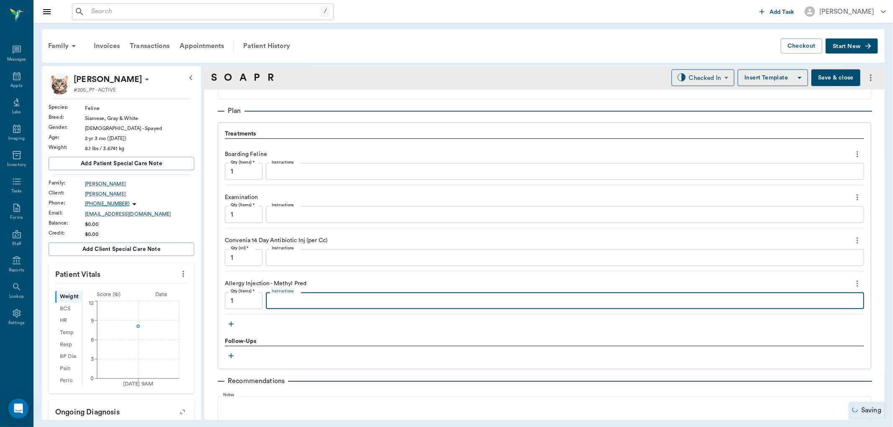
click at [279, 299] on textarea "Instructions" at bounding box center [565, 301] width 587 height 10
type textarea "MP20 Dex 1.1"
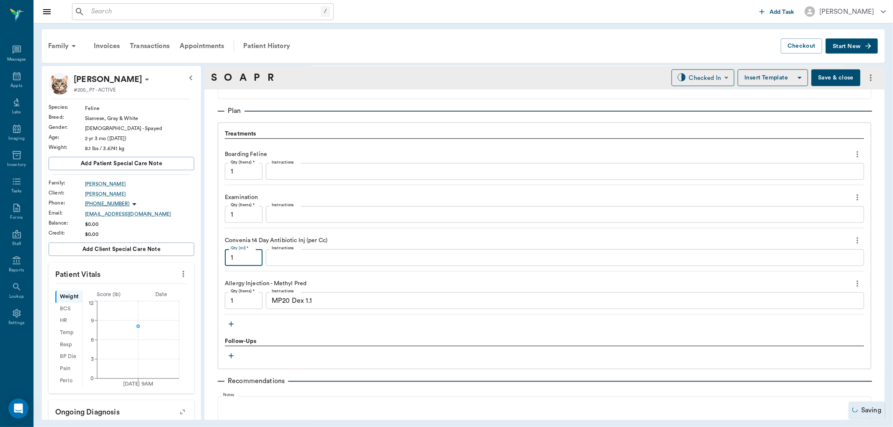
click at [240, 260] on input "1" at bounding box center [244, 258] width 38 height 17
type input ".55"
click at [315, 299] on textarea "MP20 Dex 1.1" at bounding box center [565, 301] width 587 height 10
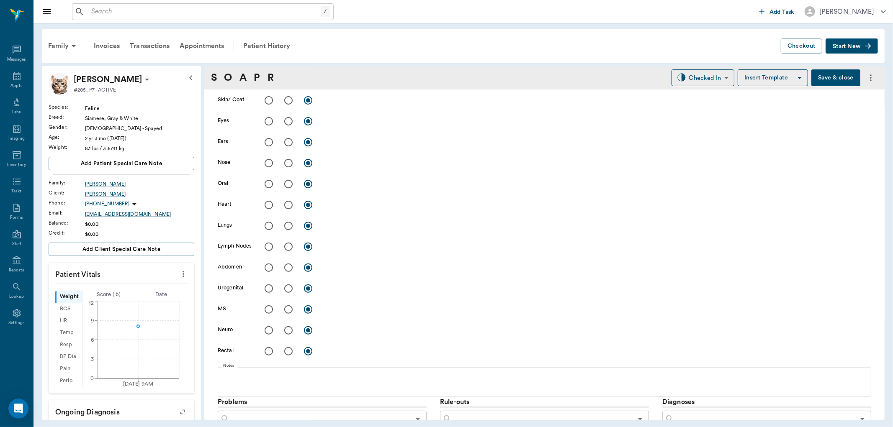
scroll to position [0, 0]
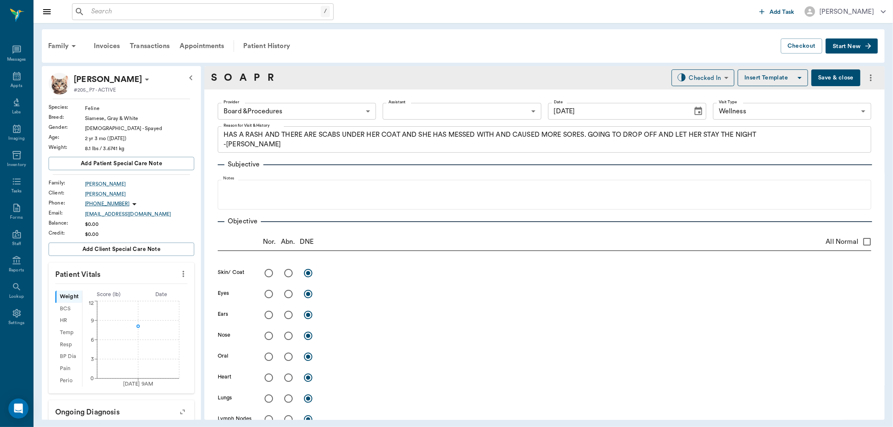
type textarea "MP20 Dex 1.2"
click at [287, 273] on input "radio" at bounding box center [289, 274] width 18 height 18
radio input "true"
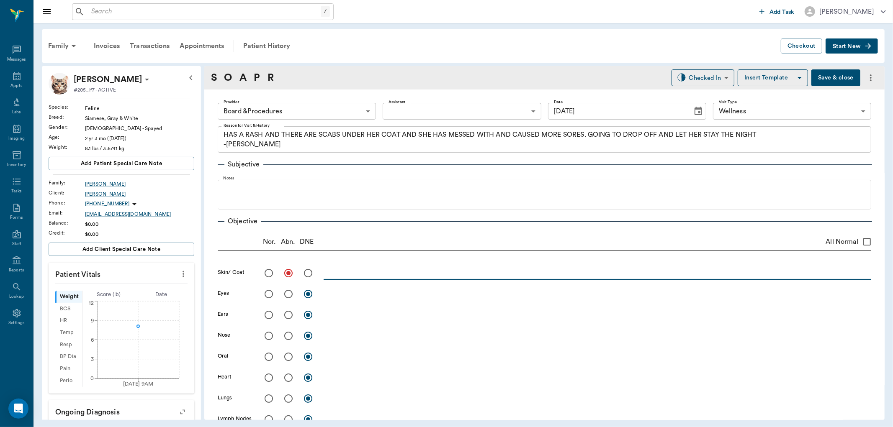
click at [411, 272] on textarea at bounding box center [598, 273] width 548 height 10
click at [324, 276] on textarea "Skin Scrape: neg, tape test : neg" at bounding box center [598, 273] width 548 height 10
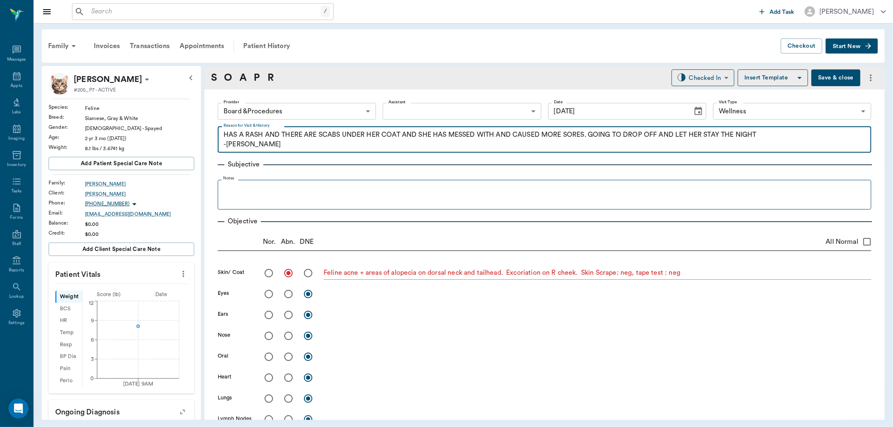
drag, startPoint x: 584, startPoint y: 146, endPoint x: 517, endPoint y: 191, distance: 80.8
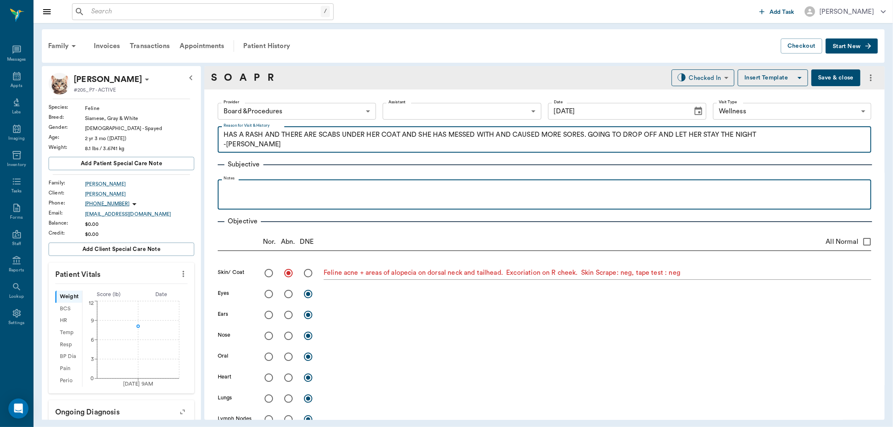
drag, startPoint x: 517, startPoint y: 191, endPoint x: 532, endPoint y: 196, distance: 15.9
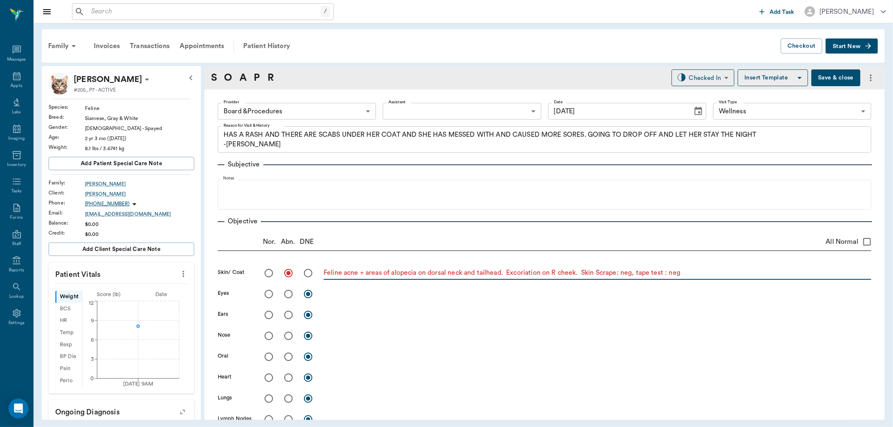
drag, startPoint x: 532, startPoint y: 196, endPoint x: 488, endPoint y: 274, distance: 89.4
click at [488, 274] on textarea "Feline acne + areas of alopecia on dorsal neck and tailhead. Excoriation on R c…" at bounding box center [598, 273] width 548 height 10
type textarea "Feline acne + areas of alopecia on dorsal neck and tail head. Excoriation on R …"
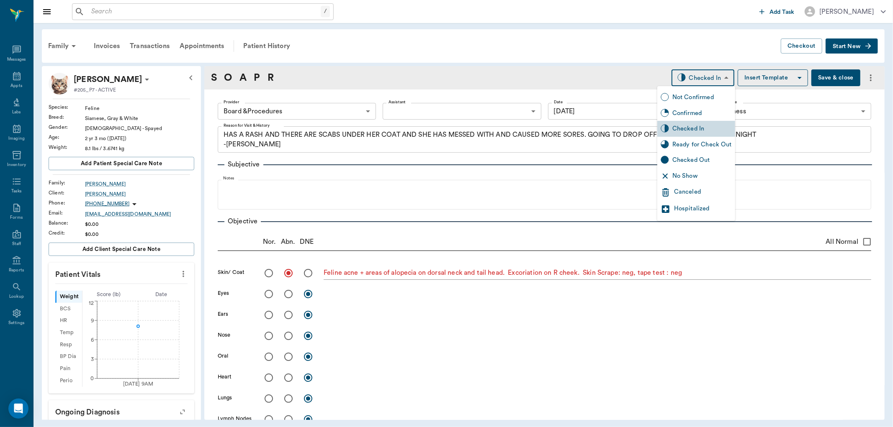
click at [717, 75] on body "/ ​ Add Task Dr. Bert Ellsworth Nectar Messages Appts Labs Imaging Inventory Ta…" at bounding box center [446, 213] width 893 height 427
click at [695, 145] on div "Ready for Check Out" at bounding box center [701, 144] width 59 height 9
type input "READY_TO_CHECKOUT"
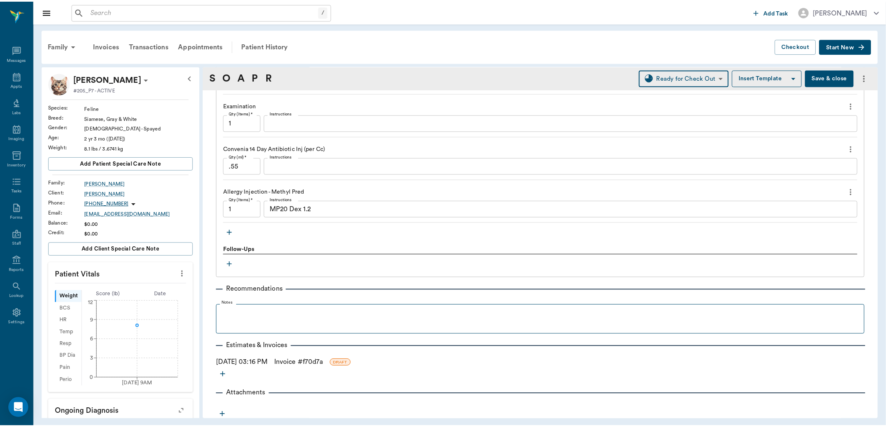
scroll to position [638, 0]
click at [303, 361] on link "Invoice # f70d7a" at bounding box center [300, 362] width 49 height 10
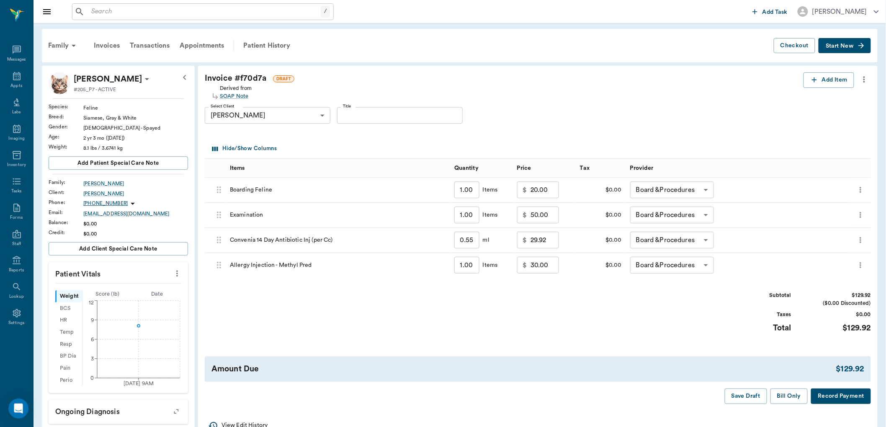
scroll to position [46, 0]
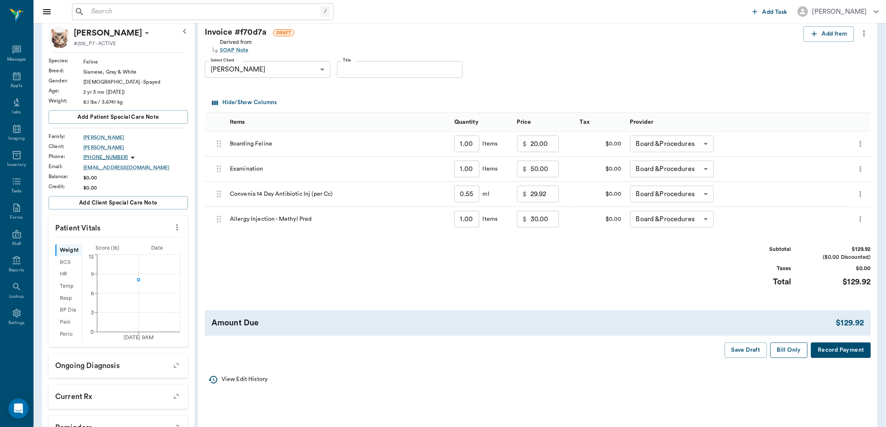
click at [786, 353] on button "Bill Only" at bounding box center [789, 350] width 38 height 15
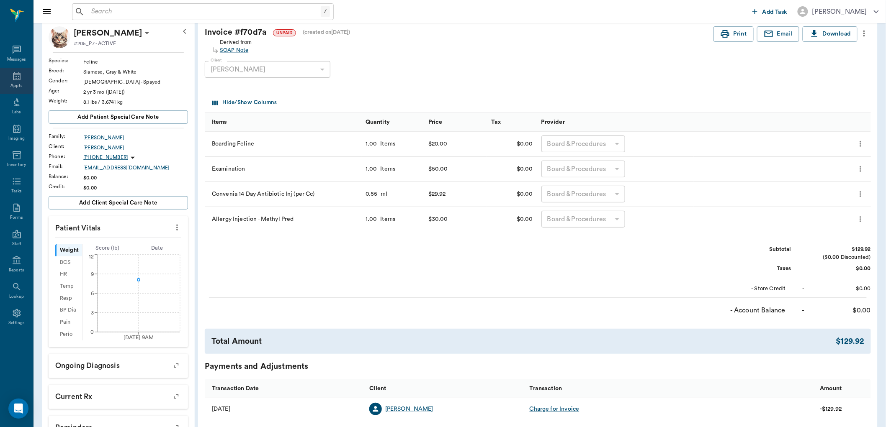
click at [15, 79] on icon at bounding box center [17, 76] width 10 height 10
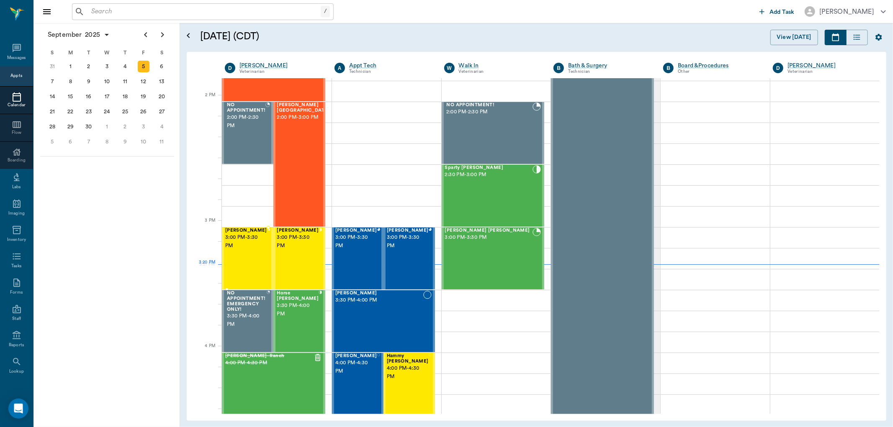
scroll to position [740, 0]
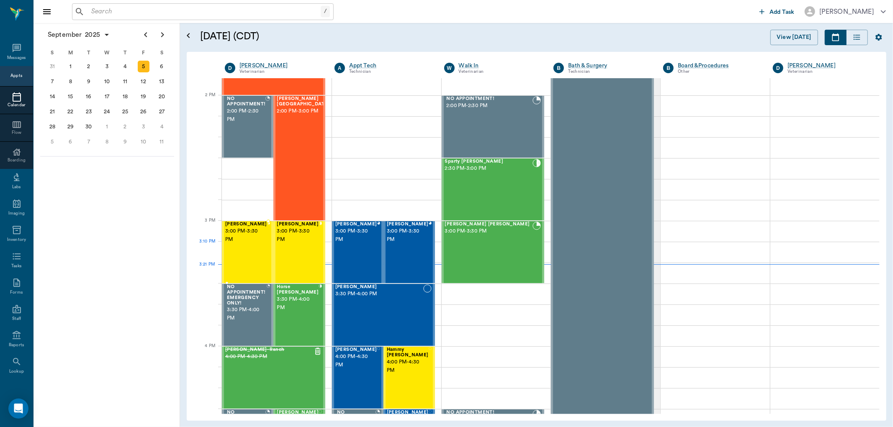
click at [239, 252] on div "Lily Milano 3:00 PM - 3:30 PM" at bounding box center [246, 252] width 42 height 61
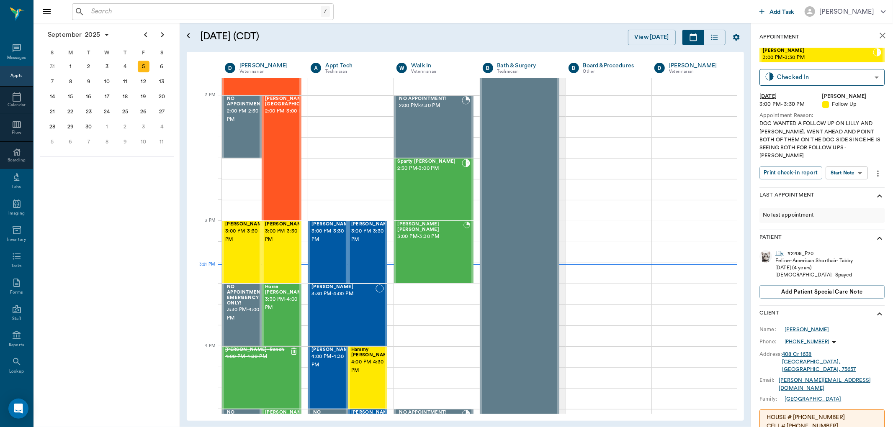
click at [779, 250] on div "Lily" at bounding box center [779, 253] width 8 height 7
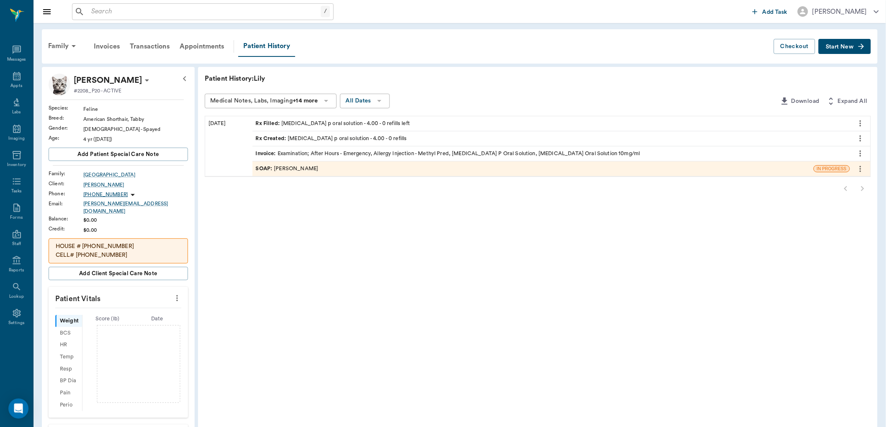
click at [317, 165] on div "SOAP : Dr. Bert Ellsworth" at bounding box center [532, 169] width 561 height 15
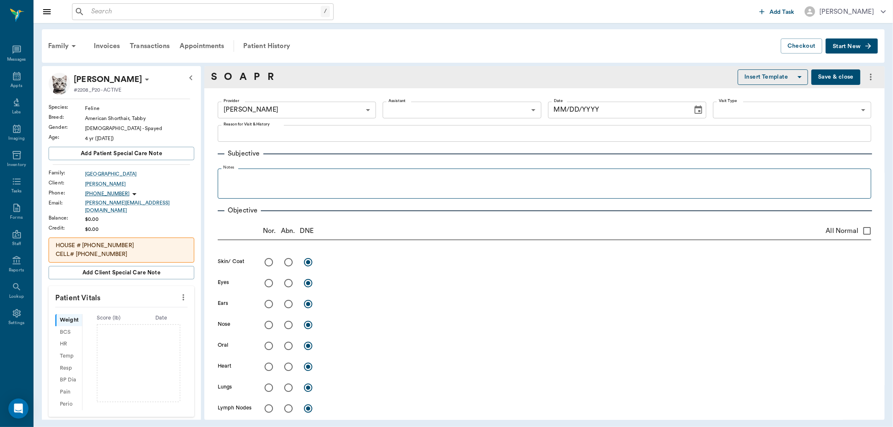
type input "63ec2f075fda476ae8351a4d"
type input "08/16/2025"
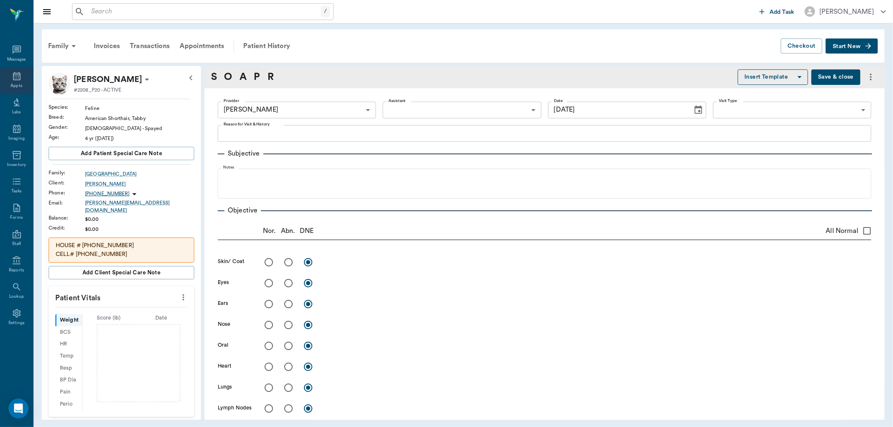
click at [23, 78] on div "Appts" at bounding box center [16, 81] width 33 height 26
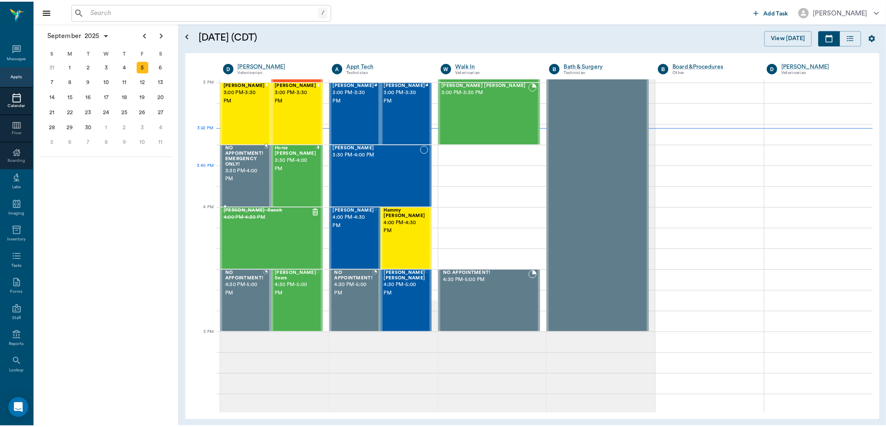
scroll to position [879, 0]
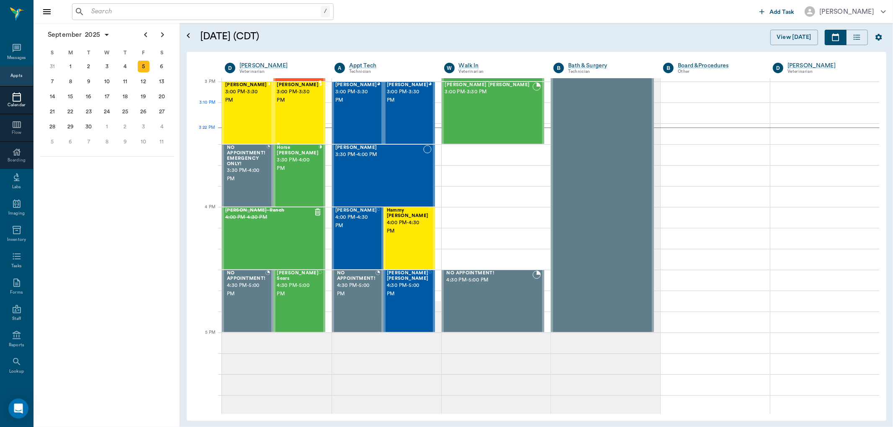
click at [292, 111] on div "Slyvester Milano 3:00 PM - 3:30 PM" at bounding box center [298, 112] width 42 height 61
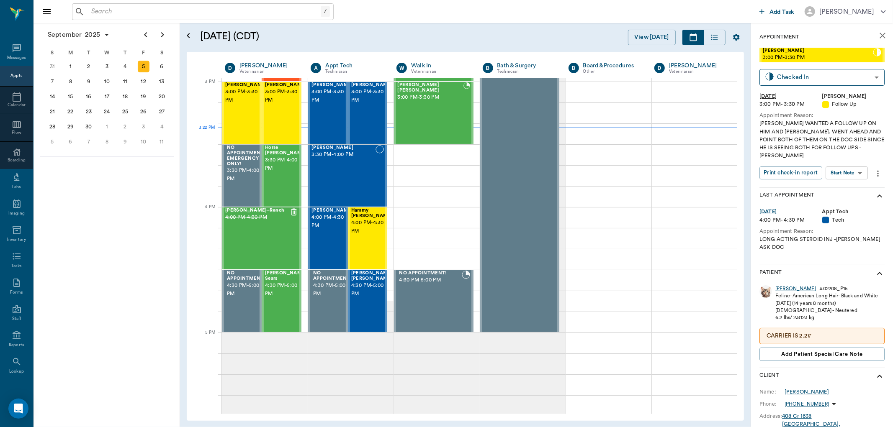
click at [785, 286] on div "Slyvester" at bounding box center [795, 289] width 41 height 7
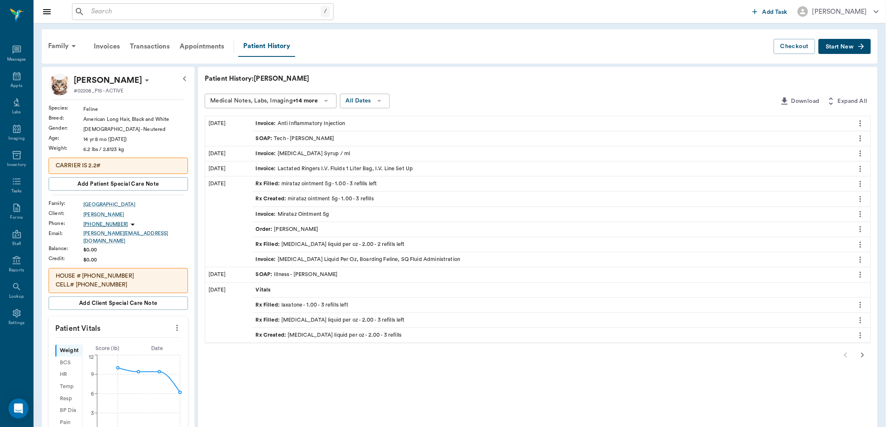
click at [764, 256] on div "Invoice : [MEDICAL_DATA] Liquid Per Oz, Boarding Feline, SQ Fluid Administration" at bounding box center [550, 259] width 597 height 15
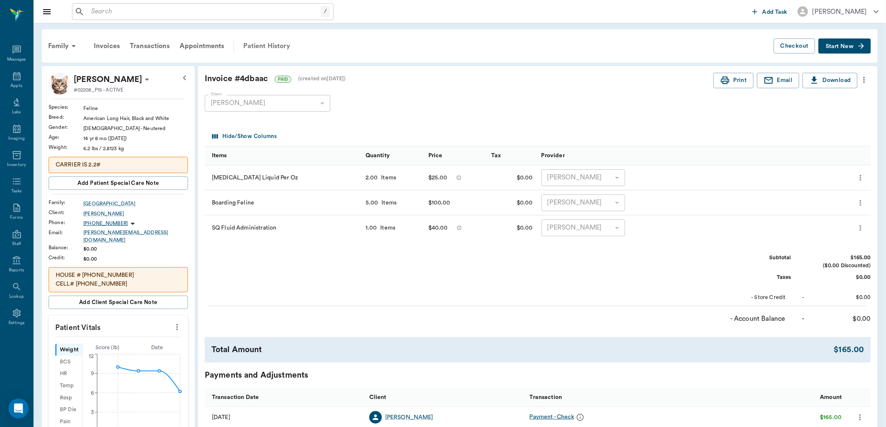
click at [267, 41] on div "Patient History" at bounding box center [266, 46] width 57 height 20
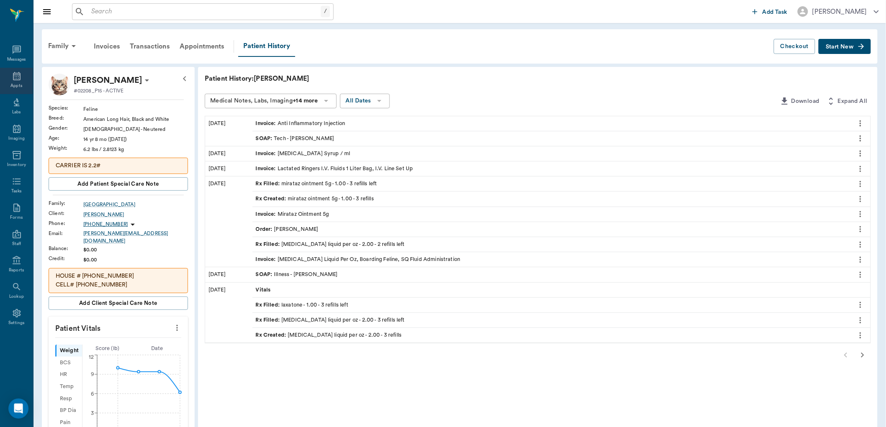
click at [14, 83] on div "Appts" at bounding box center [16, 86] width 12 height 6
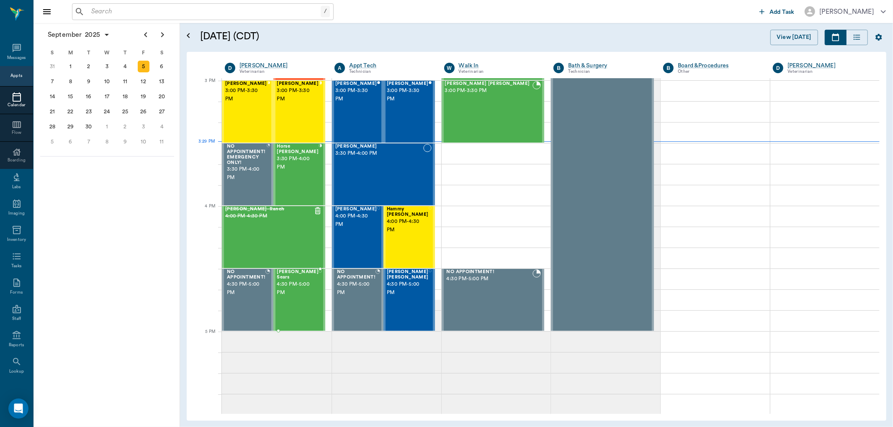
scroll to position [880, 0]
click at [296, 164] on span "3:30 PM - 4:00 PM" at bounding box center [298, 163] width 42 height 17
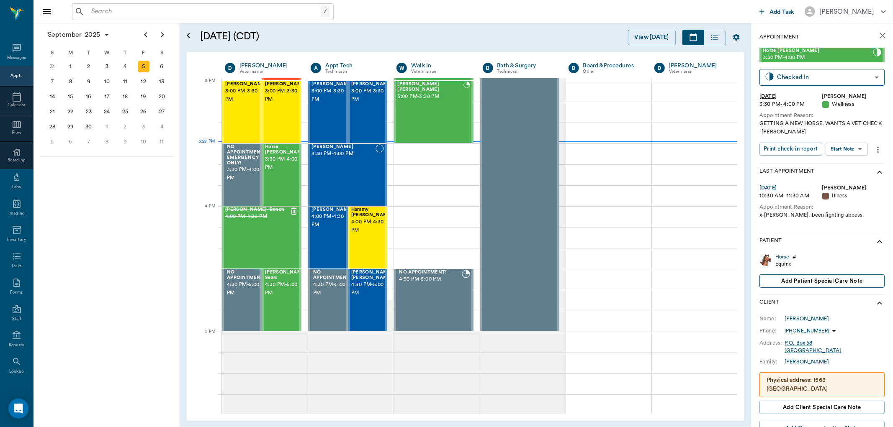
scroll to position [46, 0]
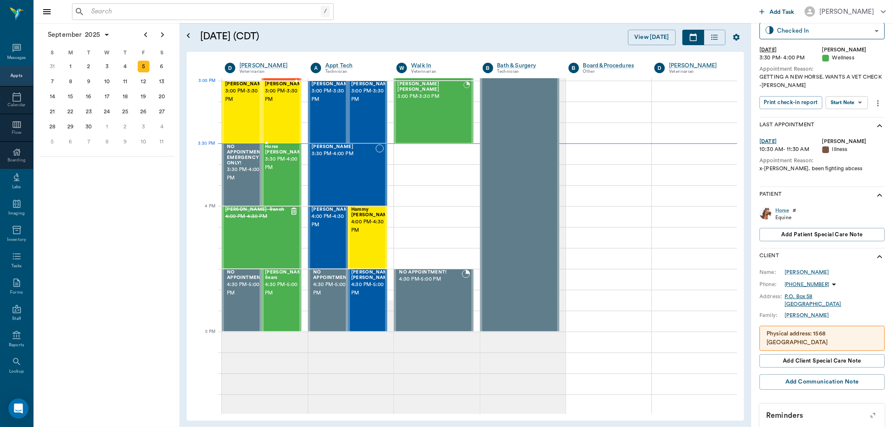
click at [279, 95] on span "3:00 PM - 3:30 PM" at bounding box center [286, 95] width 42 height 17
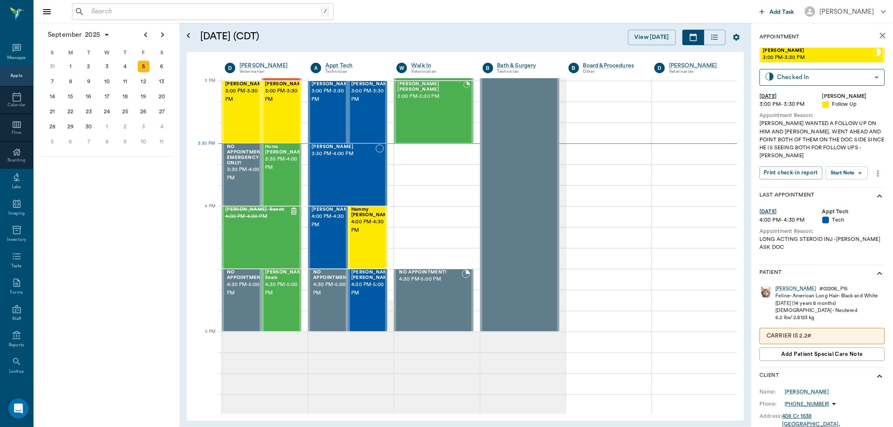
click at [852, 162] on body "/ ​ Add Task Dr. Bert Ellsworth Nectar Messages Appts Calendar Flow Boarding La…" at bounding box center [446, 213] width 893 height 427
click at [848, 178] on button "Start SOAP" at bounding box center [838, 183] width 28 height 10
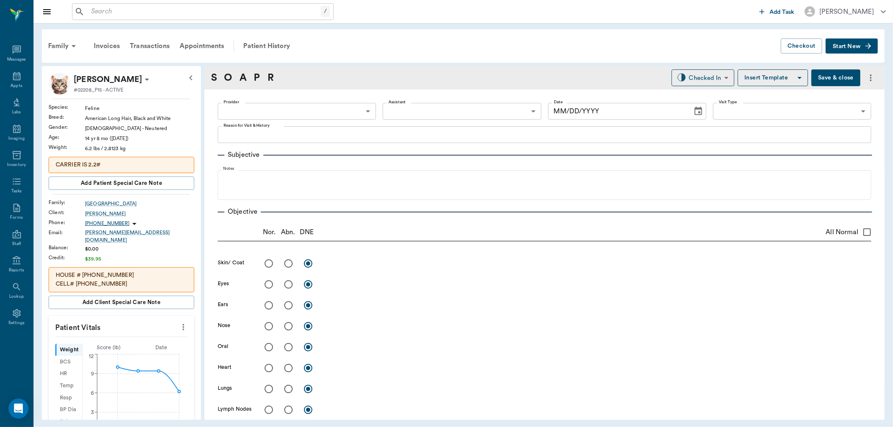
type input "63ec2f075fda476ae8351a4d"
type input "65d2be4f46e3a538d89b8c16"
type textarea "DOC WANTED A FOLLOW UP ON HIM AND LILLY. WENT AHEAD AND POINT BOTH OF THEM ON T…"
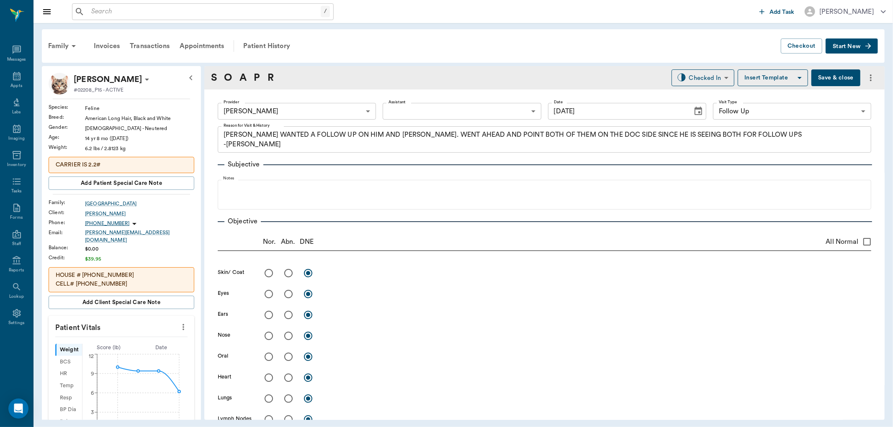
type input "09/05/2025"
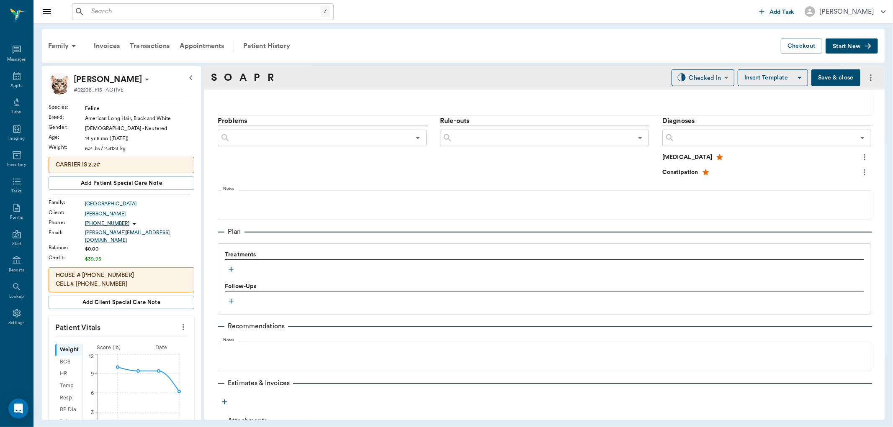
scroll to position [482, 0]
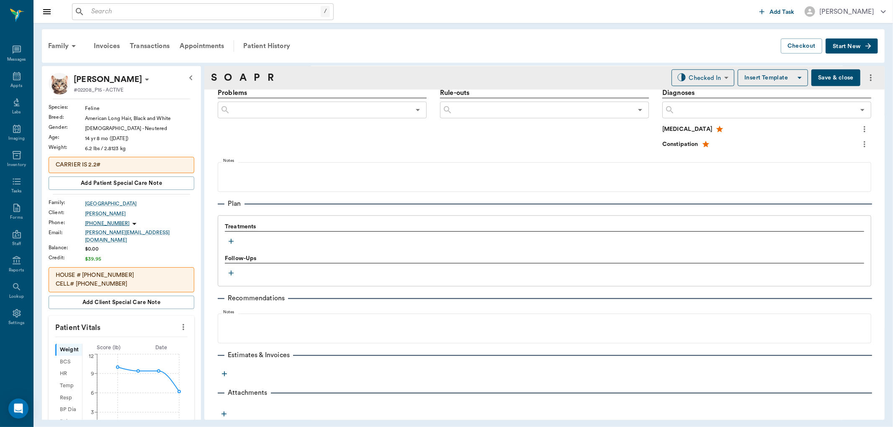
click at [231, 241] on icon "button" at bounding box center [231, 241] width 5 height 5
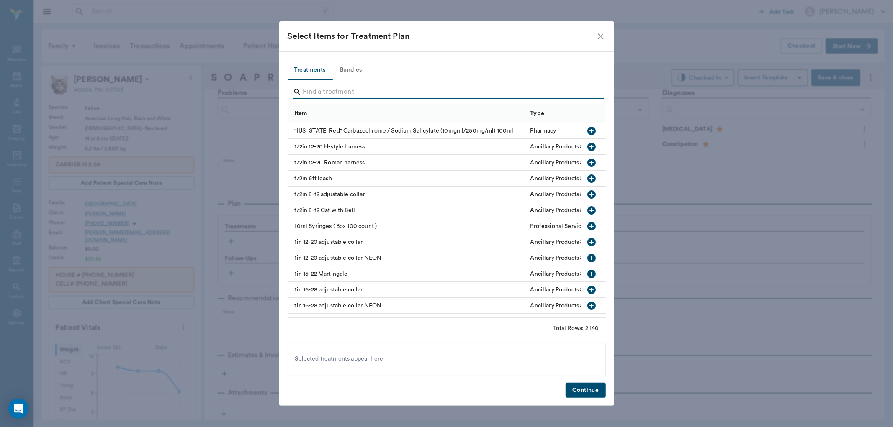
click at [359, 91] on input "Search" at bounding box center [447, 91] width 288 height 13
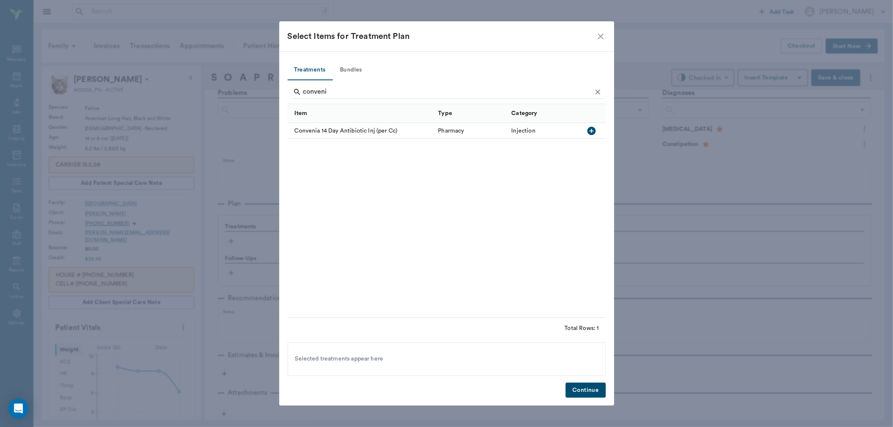
click at [593, 133] on icon "button" at bounding box center [591, 131] width 8 height 8
type input "c"
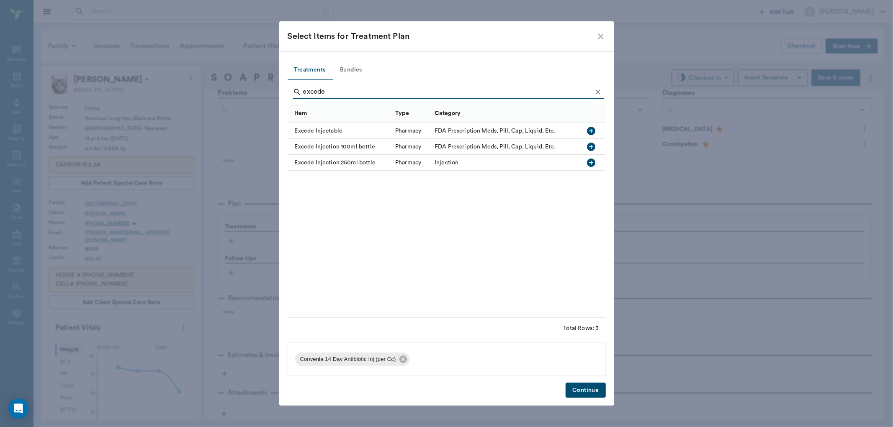
type input "excede"
click at [592, 130] on icon "button" at bounding box center [591, 131] width 8 height 8
click at [575, 388] on button "Continue" at bounding box center [586, 390] width 40 height 15
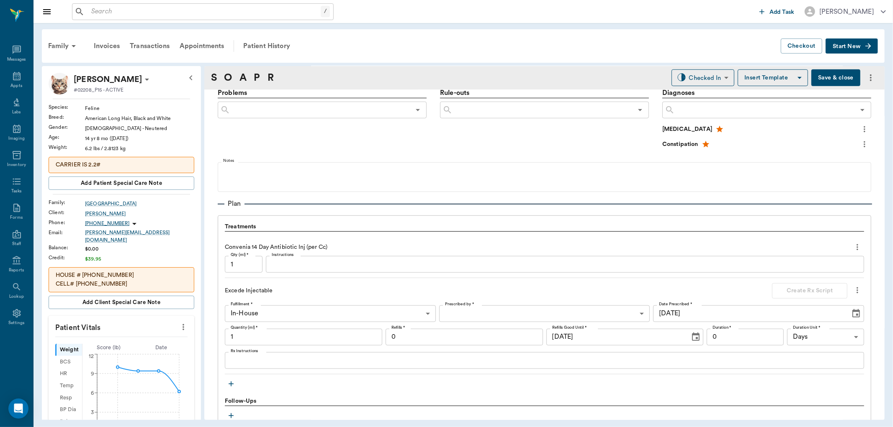
click at [254, 264] on input "1" at bounding box center [244, 264] width 38 height 17
type input ".32"
click at [254, 340] on input "1" at bounding box center [303, 337] width 157 height 17
type input ".05"
click at [232, 381] on icon "button" at bounding box center [231, 384] width 8 height 8
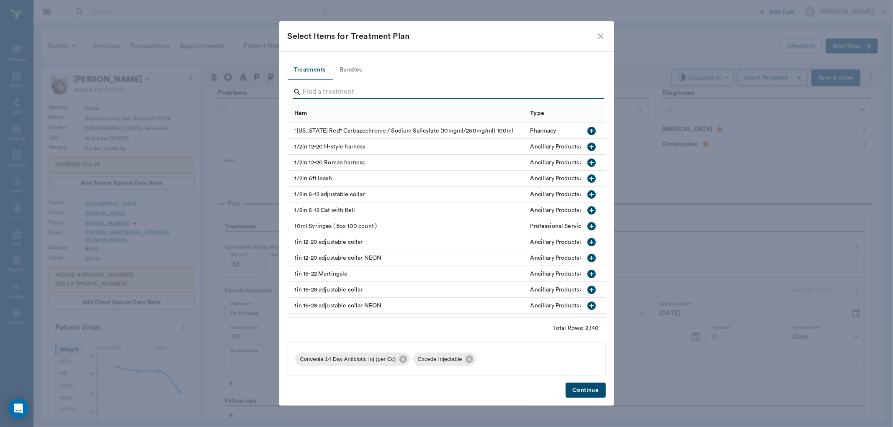
click at [327, 91] on input "Search" at bounding box center [447, 91] width 288 height 13
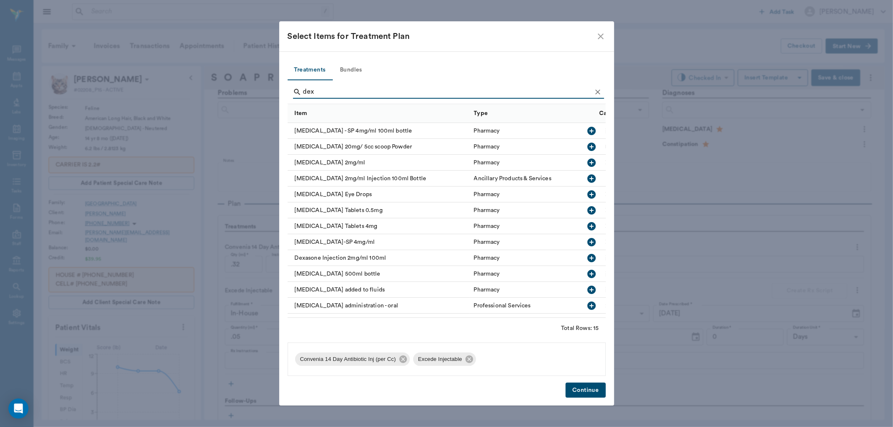
type input "dex"
click at [587, 160] on icon "button" at bounding box center [591, 163] width 8 height 8
click at [587, 391] on button "Continue" at bounding box center [586, 390] width 40 height 15
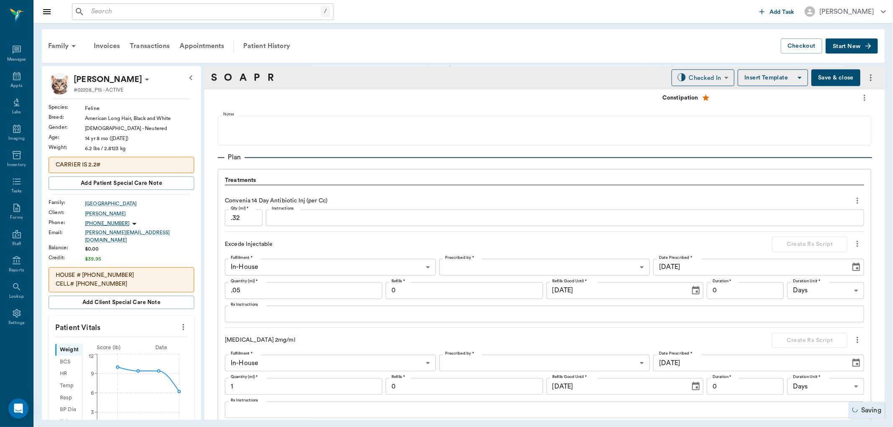
scroll to position [575, 0]
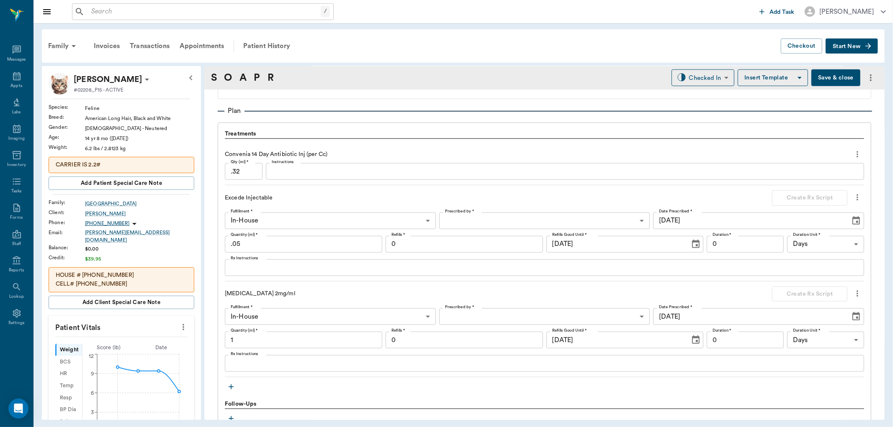
click at [232, 388] on icon "button" at bounding box center [231, 387] width 8 height 8
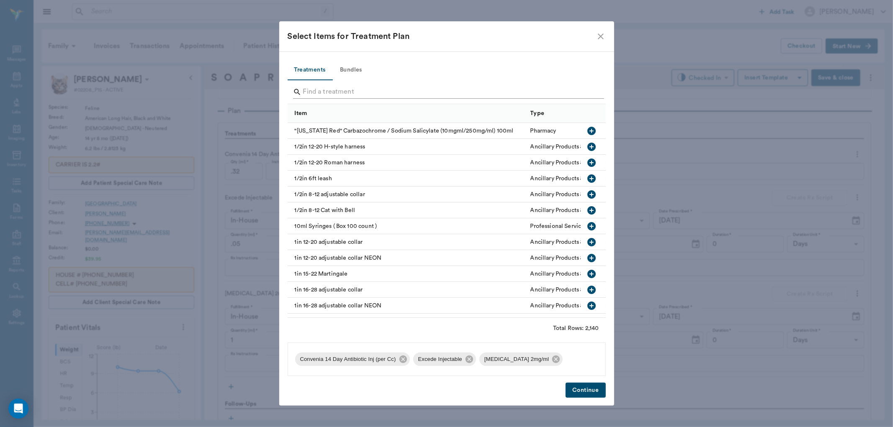
click at [331, 93] on input "Search" at bounding box center [447, 91] width 288 height 13
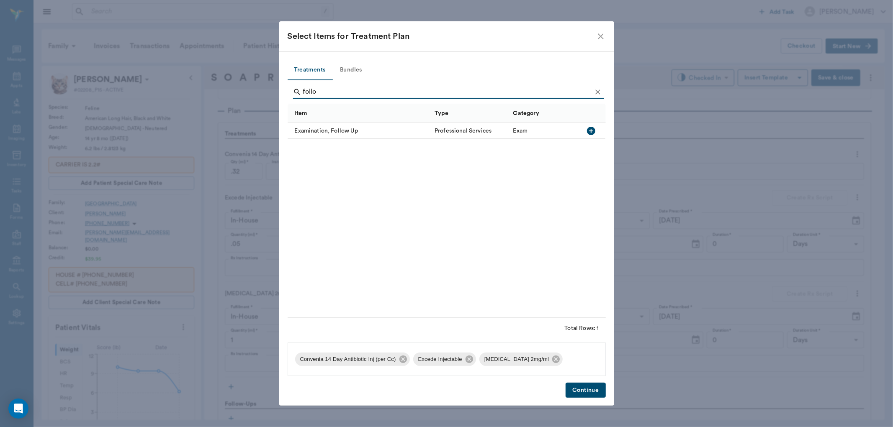
type input "follo"
click at [591, 131] on icon "button" at bounding box center [591, 131] width 10 height 10
click at [589, 391] on button "Continue" at bounding box center [586, 390] width 40 height 15
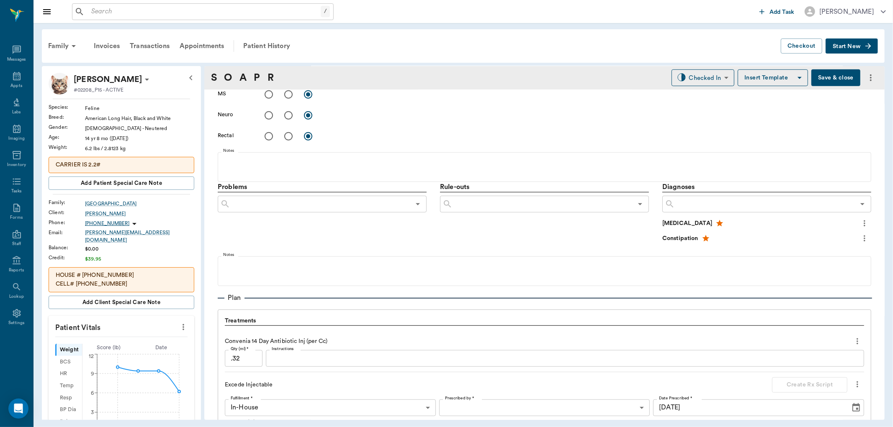
scroll to position [389, 0]
click at [832, 80] on button "Save & close" at bounding box center [835, 78] width 49 height 17
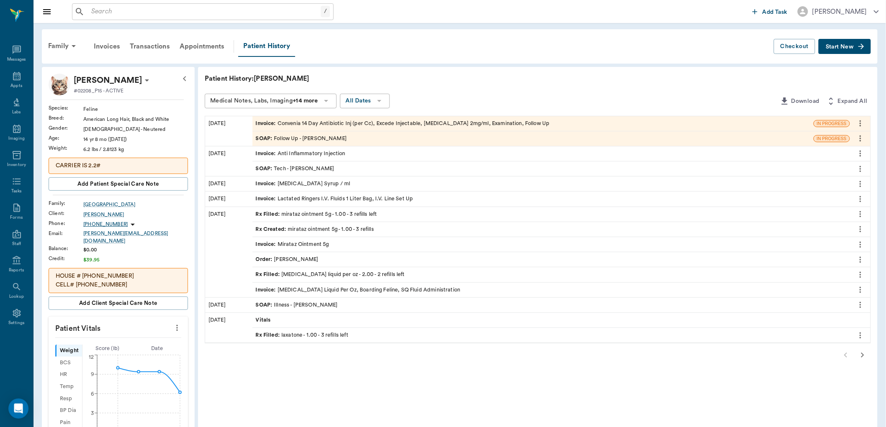
click at [346, 120] on div "Invoice : Convenia 14 Day Antibiotic Inj (per Cc), Excede Injectable, Dexametha…" at bounding box center [403, 124] width 294 height 8
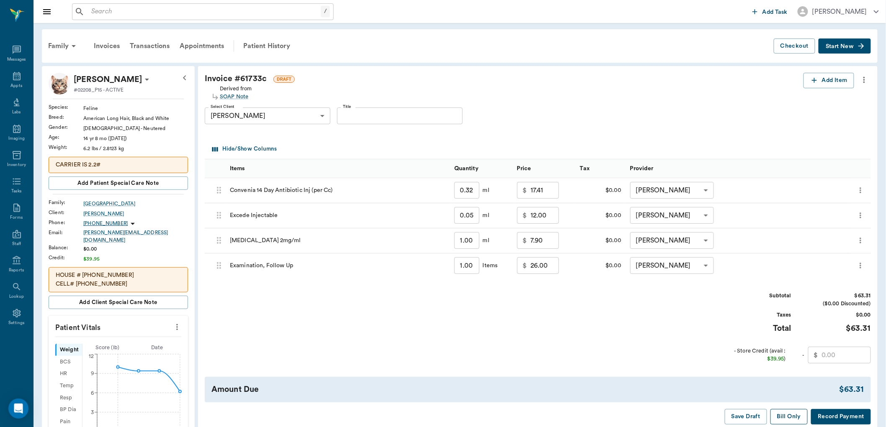
click at [786, 417] on button "Bill Only" at bounding box center [789, 416] width 38 height 15
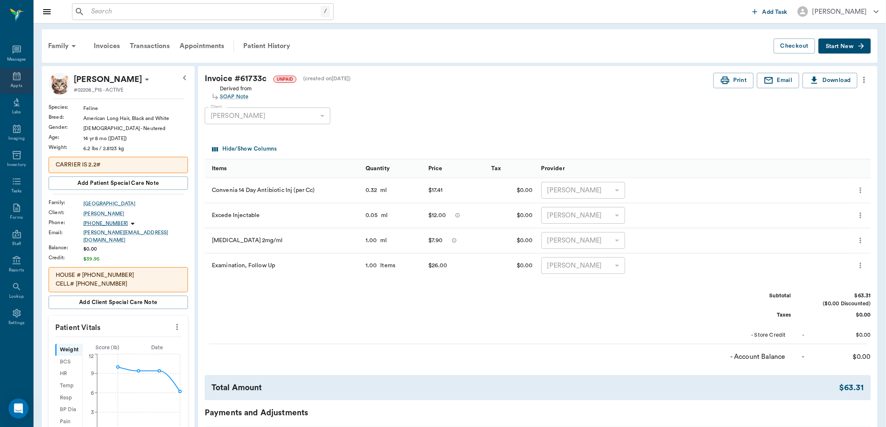
click at [13, 77] on icon at bounding box center [17, 76] width 10 height 10
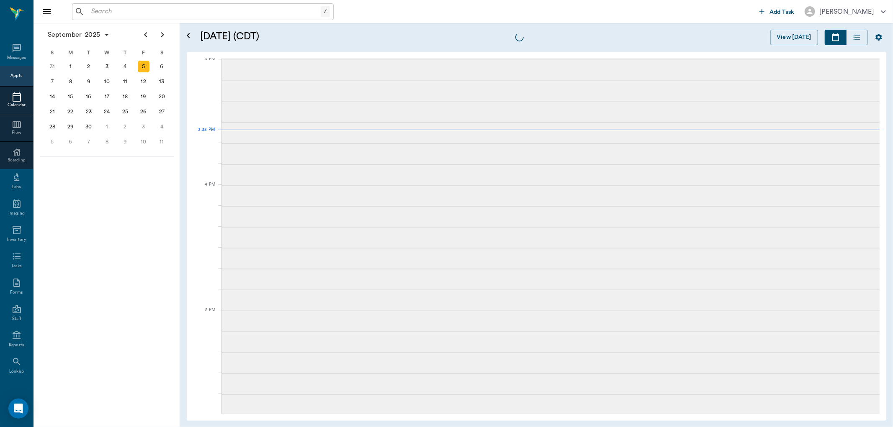
scroll to position [881, 0]
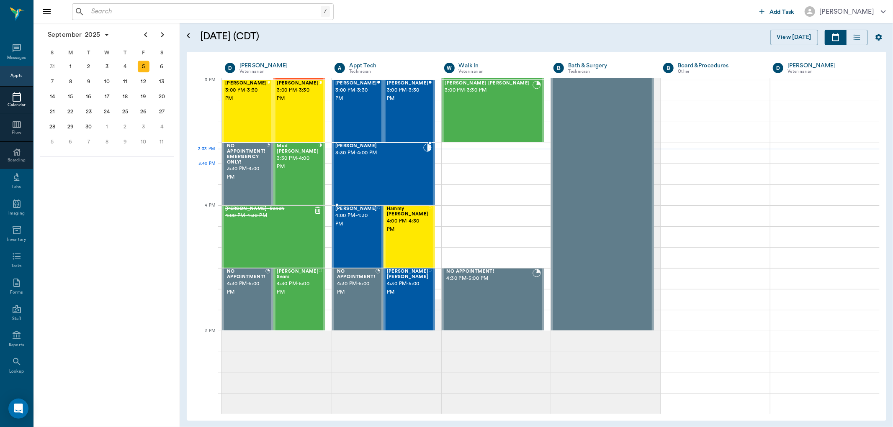
click at [409, 176] on div "Cocoa Hadden 3:30 PM - 4:00 PM" at bounding box center [379, 174] width 88 height 61
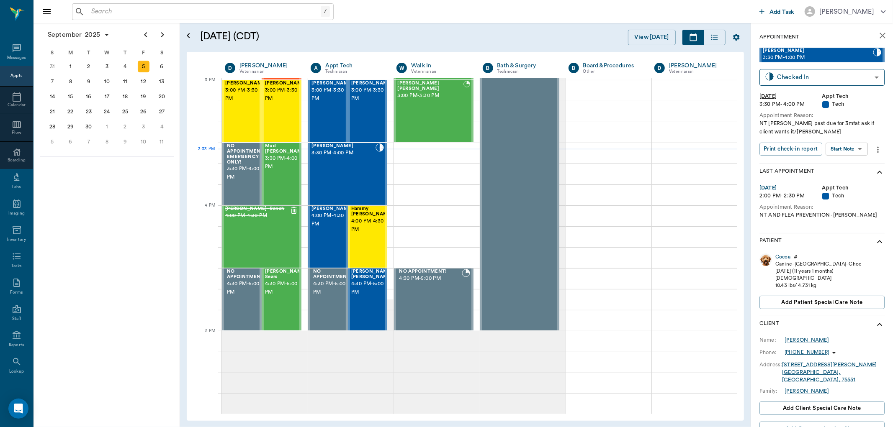
click at [845, 142] on div "Cocoa Hadden 3:30 PM - 4:00 PM Checked In CHECKED_IN ​ Fri, Sep 5, 2025 3:30 PM…" at bounding box center [822, 106] width 125 height 116
click at [845, 148] on body "/ ​ Add Task Dr. Bert Ellsworth Nectar Messages Appts Calendar Flow Boarding La…" at bounding box center [446, 213] width 893 height 427
click at [852, 165] on button "Start SOAP" at bounding box center [838, 167] width 28 height 10
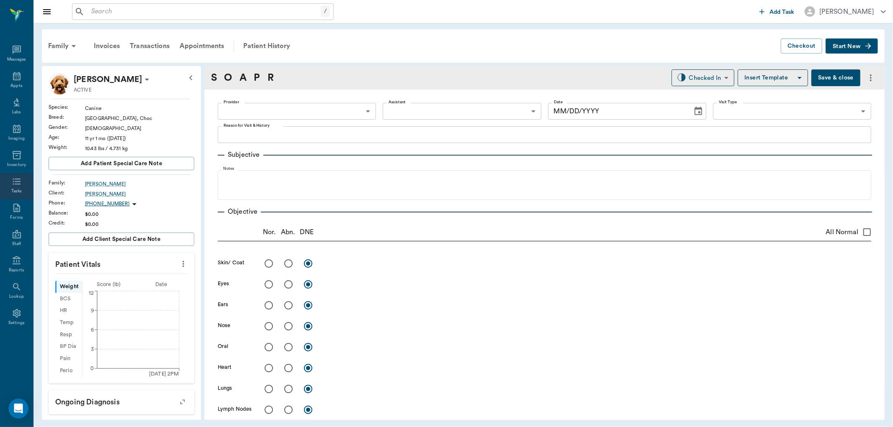
type input "63ec2f075fda476ae8351a4c"
type input "65d2be4f46e3a538d89b8c1a"
type textarea "NT Christy past due for 3mfat ask if client wants it/Lisa"
type input "09/05/2025"
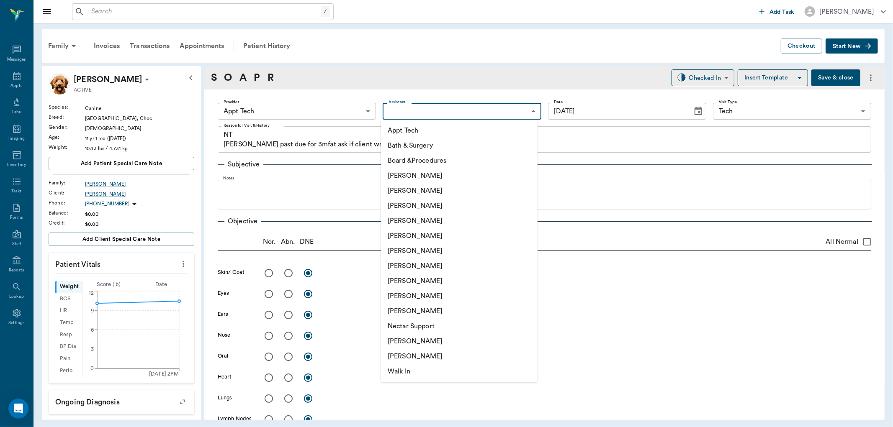
click at [407, 115] on body "/ ​ Add Task Dr. Bert Ellsworth Nectar Messages Appts Labs Imaging Inventory Ta…" at bounding box center [446, 213] width 893 height 427
click at [420, 341] on li "Nicole Ailles" at bounding box center [459, 341] width 157 height 15
type input "6740bf97de10e07744acf1eb"
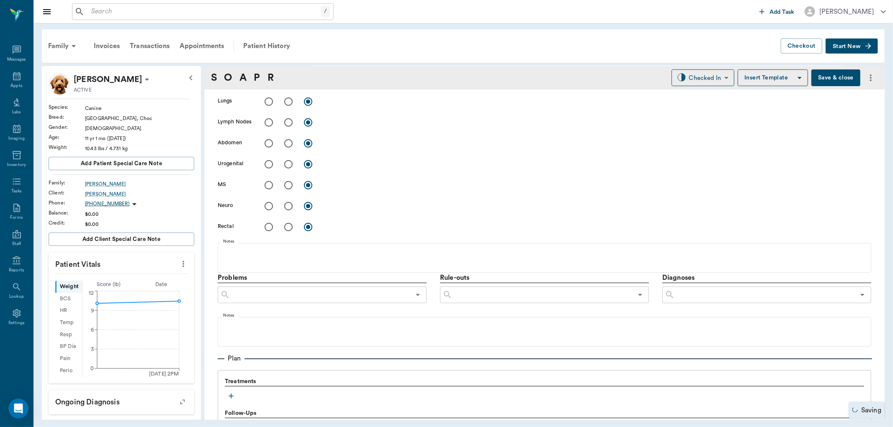
scroll to position [372, 0]
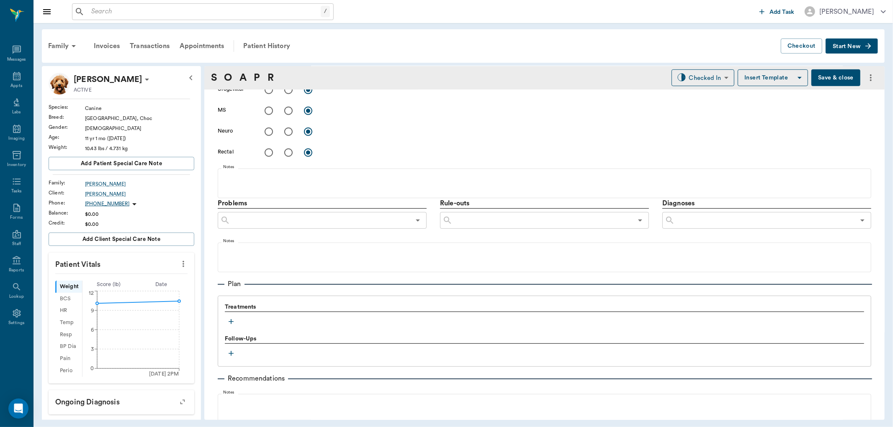
click at [234, 319] on icon "button" at bounding box center [231, 322] width 8 height 8
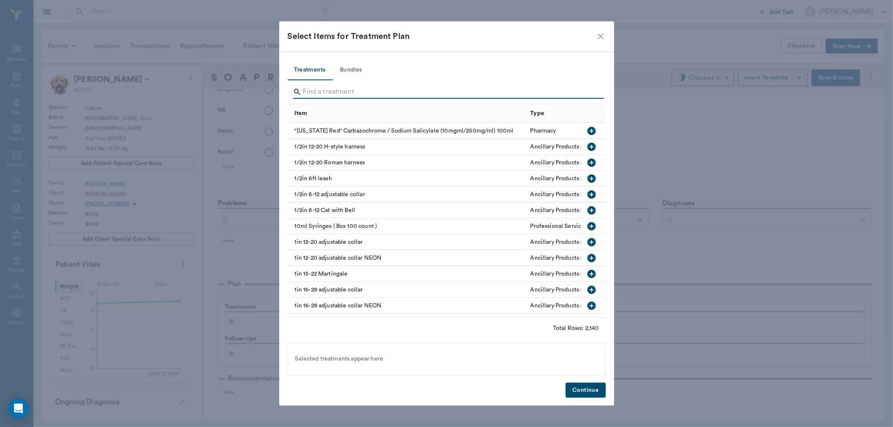
click at [388, 90] on input "Search" at bounding box center [447, 91] width 288 height 13
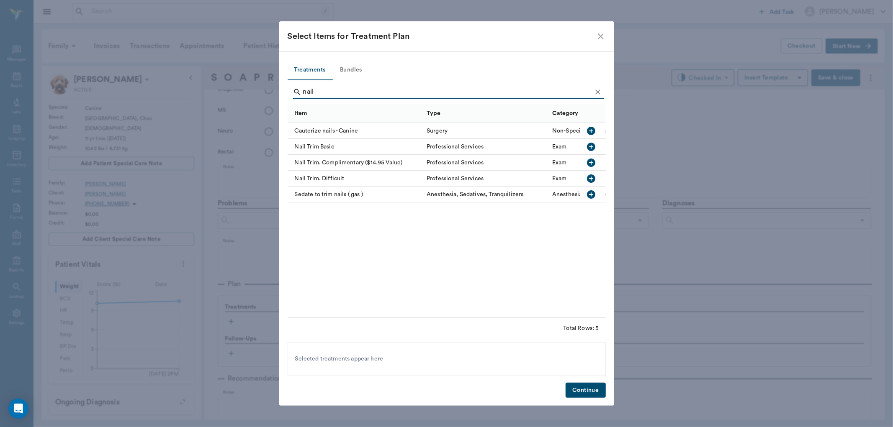
type input "nail"
click at [363, 143] on div "Nail Trim Basic" at bounding box center [355, 147] width 135 height 16
drag, startPoint x: 585, startPoint y: 391, endPoint x: 585, endPoint y: 386, distance: 5.0
click at [585, 391] on button "Continue" at bounding box center [586, 390] width 40 height 15
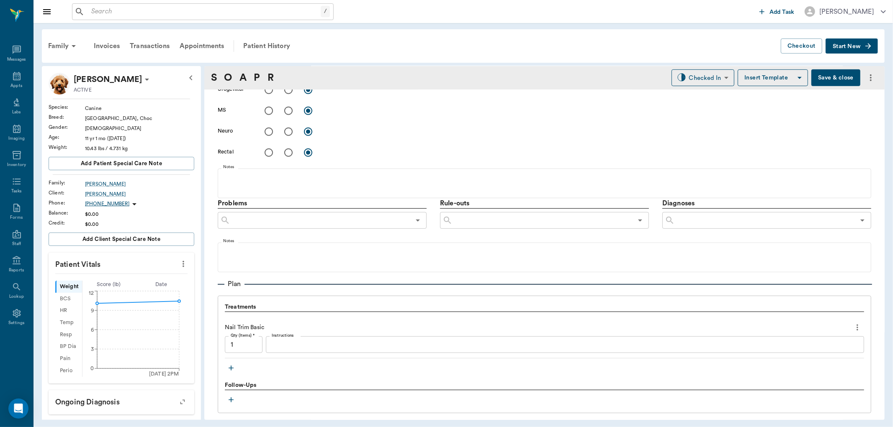
click at [182, 268] on button "more" at bounding box center [183, 264] width 13 height 14
click at [127, 279] on span "Enter Vitals" at bounding box center [141, 278] width 70 height 9
click at [139, 291] on input "text" at bounding box center [121, 289] width 73 height 17
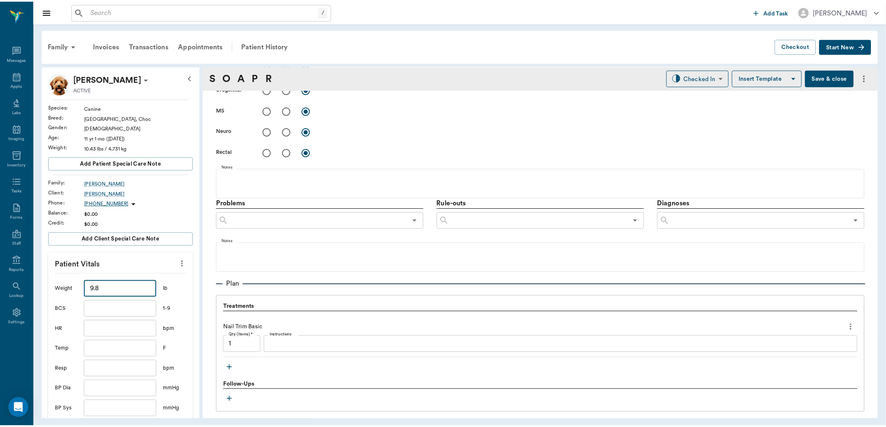
scroll to position [139, 0]
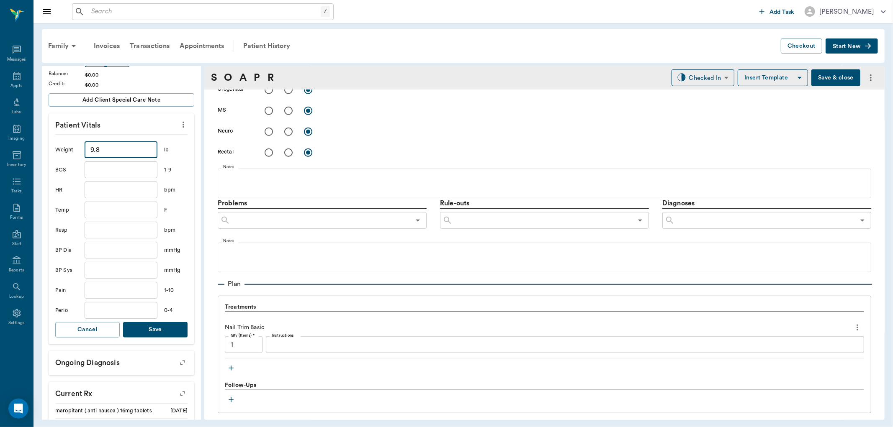
type input "9.8"
click at [143, 327] on button "Save" at bounding box center [155, 329] width 64 height 15
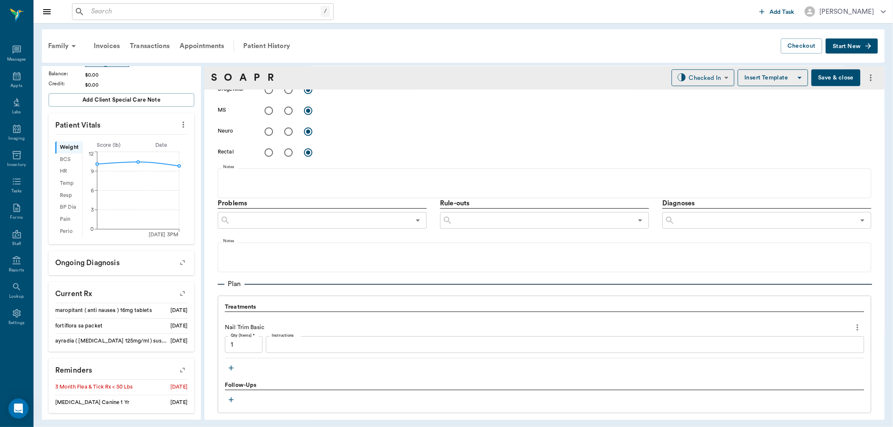
click at [811, 75] on button "Save & close" at bounding box center [835, 78] width 49 height 17
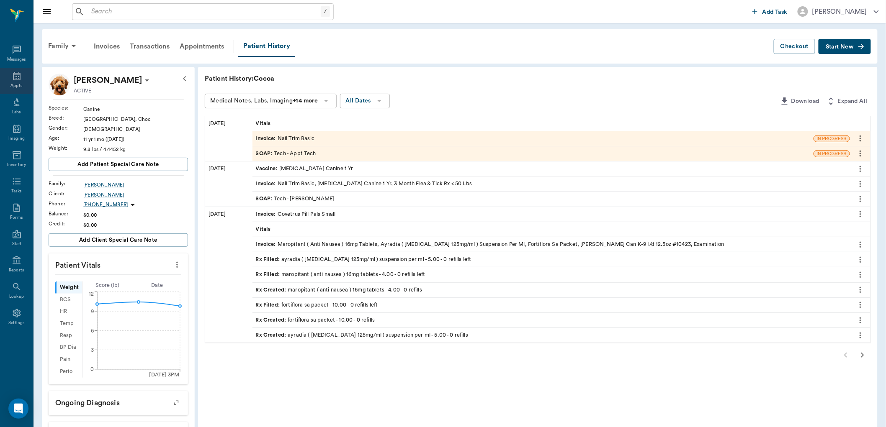
click at [15, 74] on icon at bounding box center [17, 76] width 10 height 10
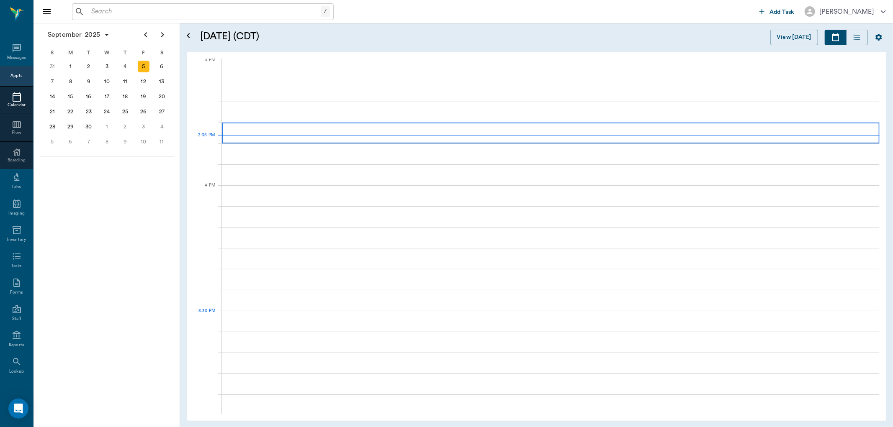
scroll to position [881, 0]
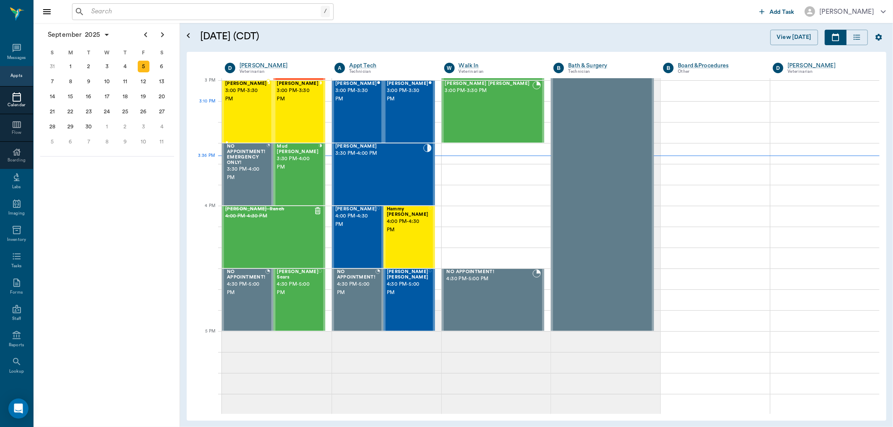
click at [253, 109] on div "Lily Milano 3:00 PM - 3:30 PM" at bounding box center [246, 111] width 42 height 61
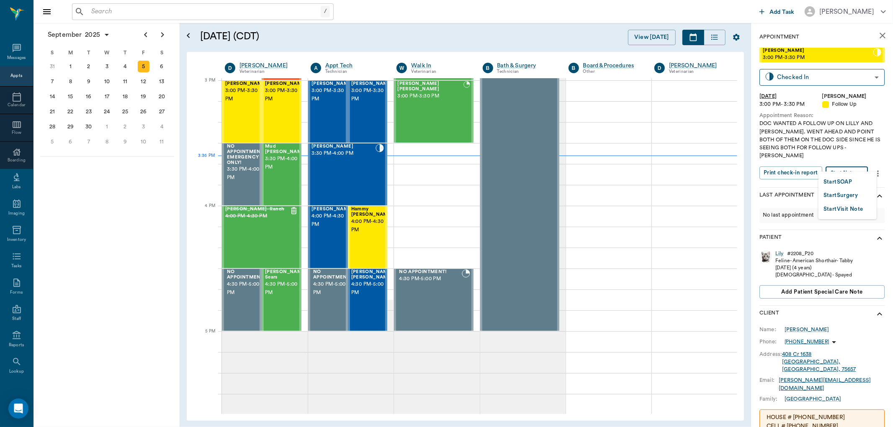
click at [853, 161] on body "/ ​ Add Task Dr. Bert Ellsworth Nectar Messages Appts Calendar Flow Boarding La…" at bounding box center [446, 213] width 893 height 427
click at [847, 179] on button "Start SOAP" at bounding box center [838, 183] width 28 height 10
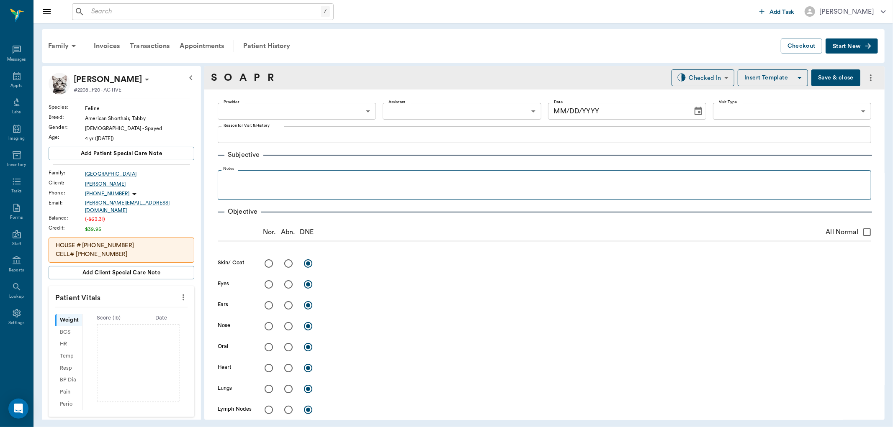
type input "63ec2f075fda476ae8351a4d"
type input "65d2be4f46e3a538d89b8c16"
type textarea "DOC WANTED A FOLLOW UP ON LILLY AND SYLVESTER. WENT AHEAD AND POINT BOTH OF THE…"
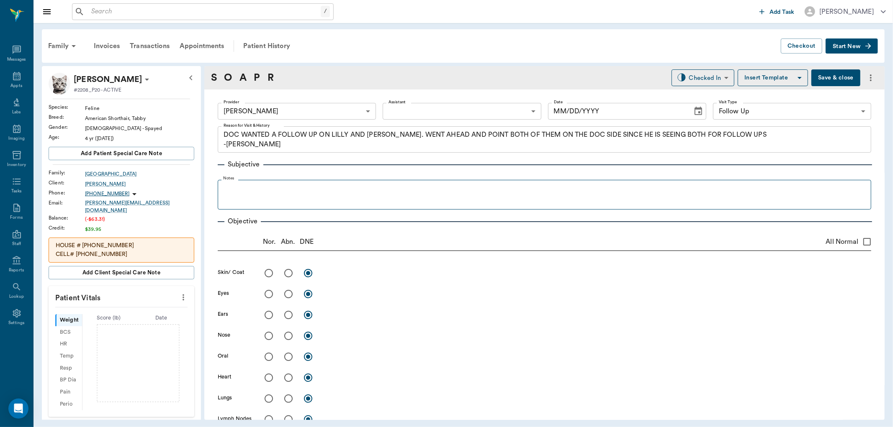
type input "09/05/2025"
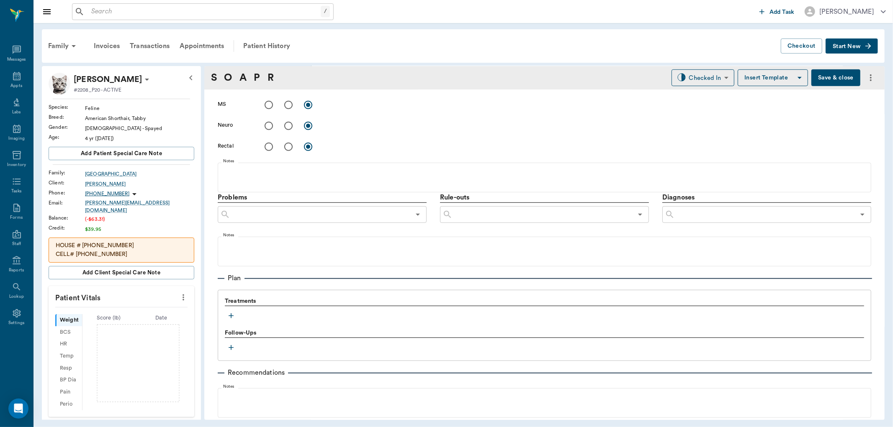
scroll to position [452, 0]
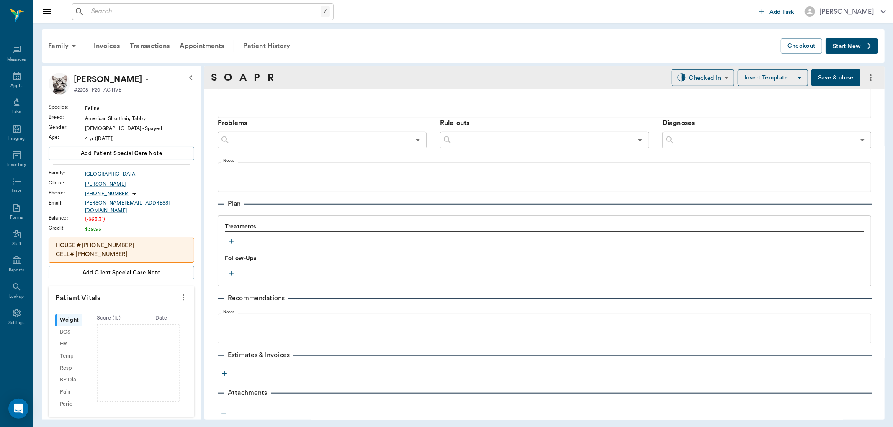
click at [232, 242] on icon "button" at bounding box center [231, 241] width 8 height 8
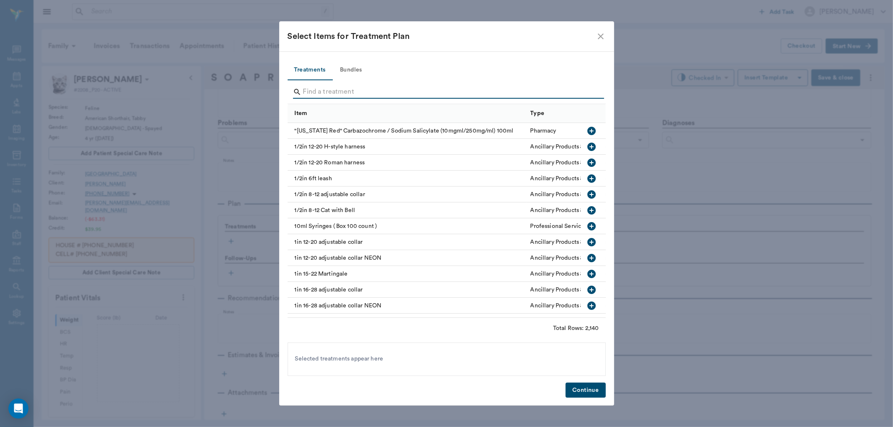
click at [366, 95] on input "Search" at bounding box center [447, 91] width 288 height 13
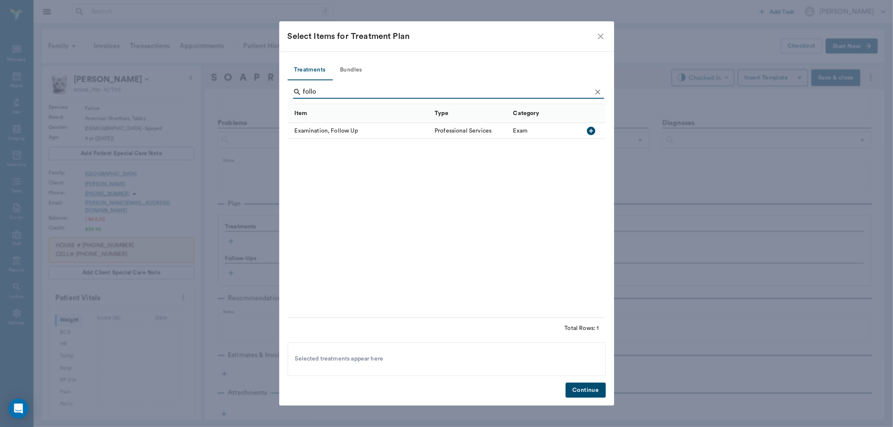
type input "follo"
click at [590, 134] on icon "button" at bounding box center [591, 131] width 8 height 8
click at [575, 386] on button "Continue" at bounding box center [586, 390] width 40 height 15
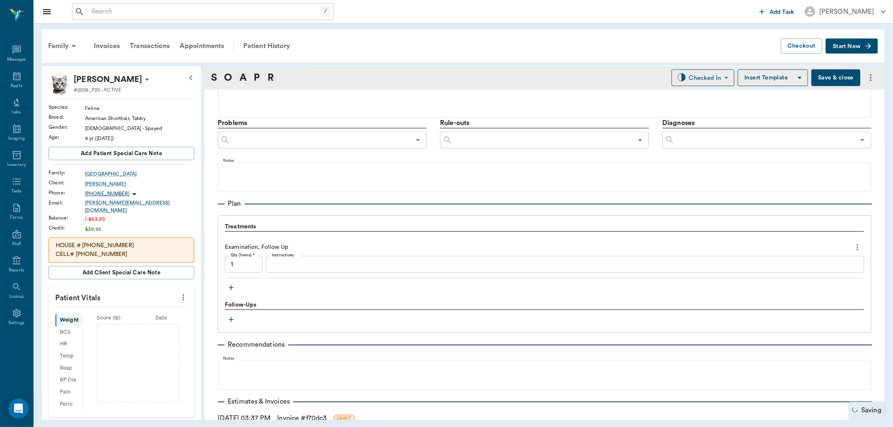
scroll to position [509, 0]
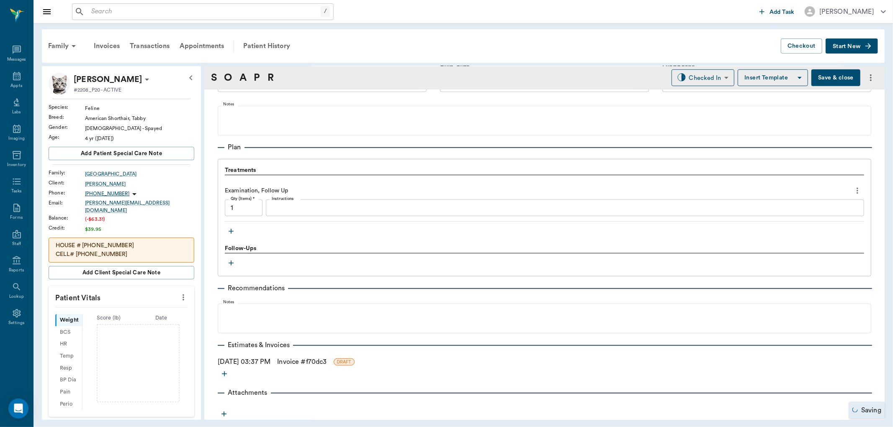
click at [299, 361] on link "Invoice # f70dc3" at bounding box center [301, 362] width 49 height 10
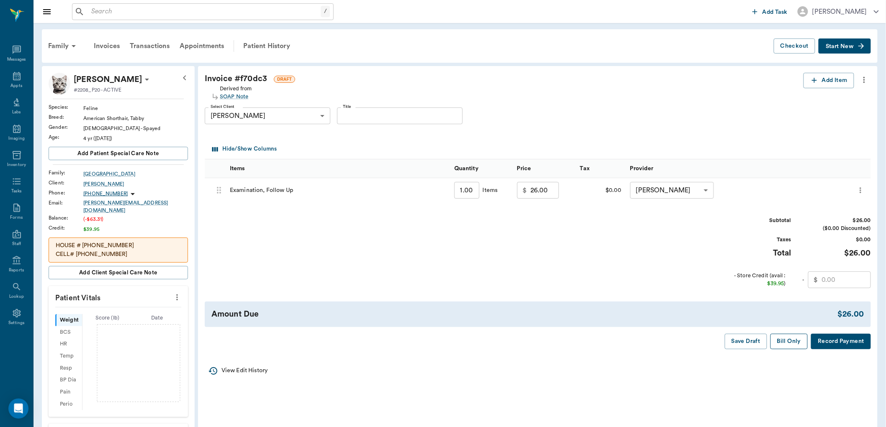
click at [790, 341] on button "Bill Only" at bounding box center [789, 341] width 38 height 15
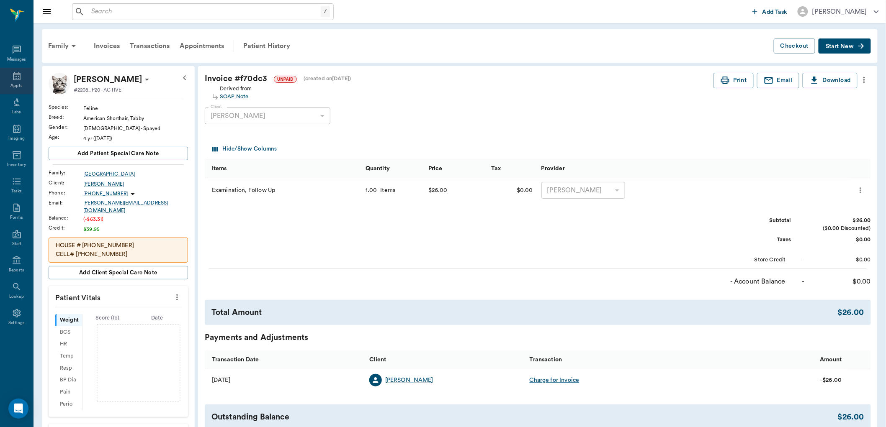
click at [18, 76] on icon at bounding box center [17, 76] width 10 height 10
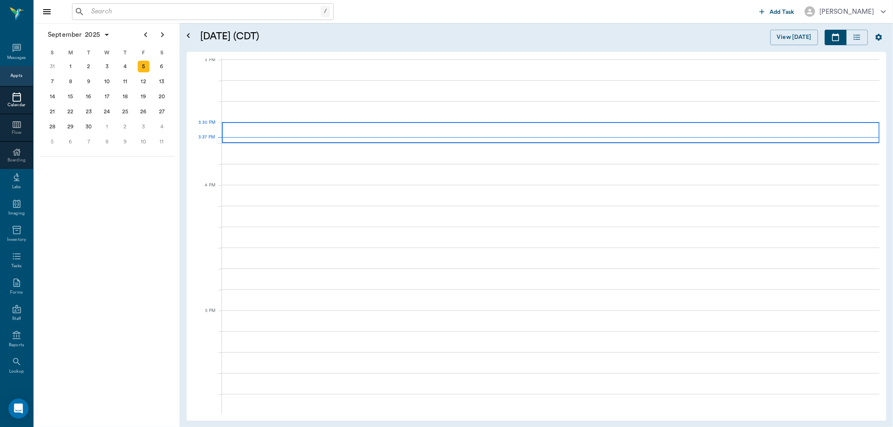
scroll to position [881, 0]
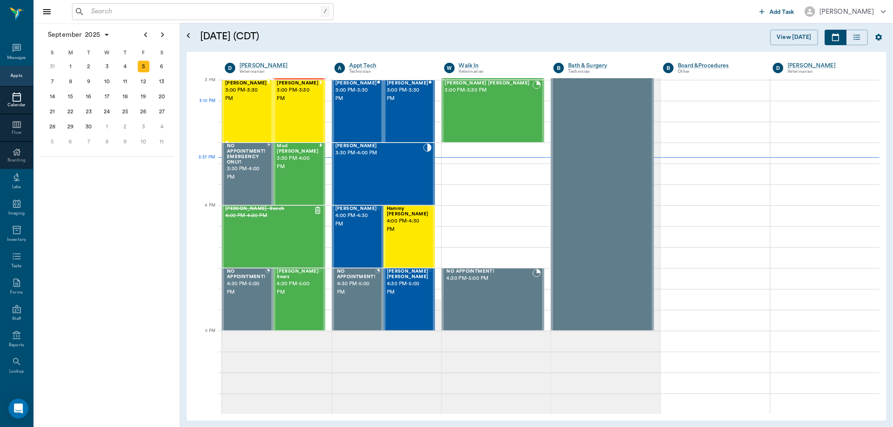
click at [247, 111] on div "Lily Milano 3:00 PM - 3:30 PM" at bounding box center [246, 111] width 42 height 61
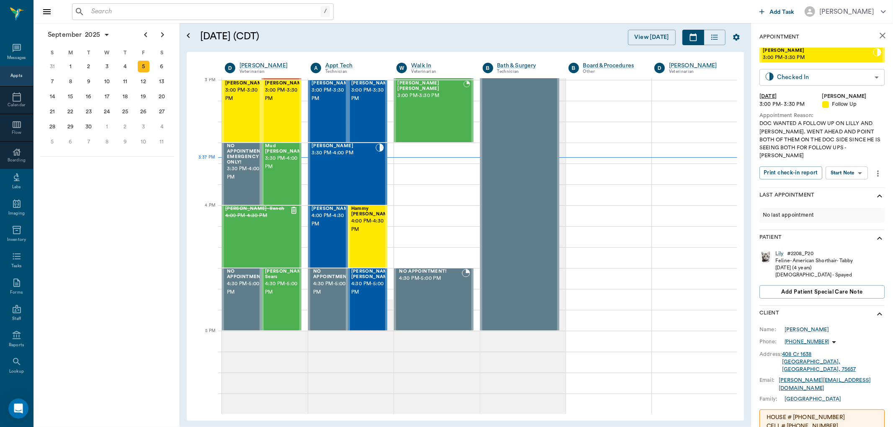
click at [831, 76] on body "/ ​ Add Task Dr. Bert Ellsworth Nectar Messages Appts Calendar Flow Boarding La…" at bounding box center [446, 213] width 893 height 427
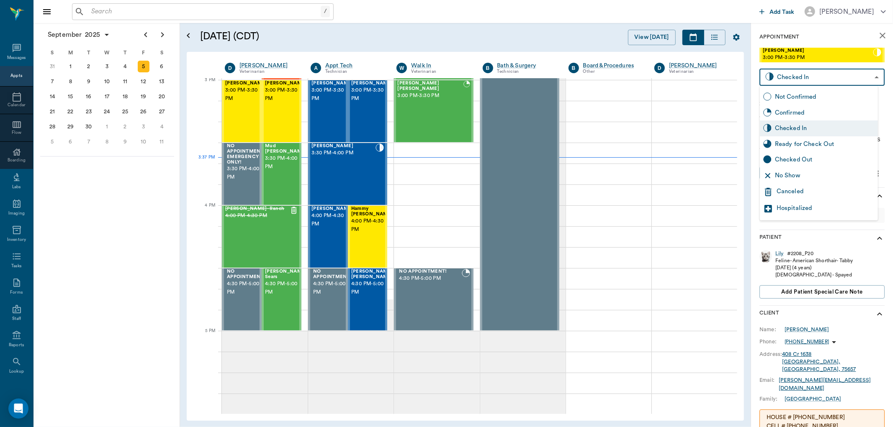
click at [815, 141] on div "Ready for Check Out" at bounding box center [825, 144] width 100 height 9
type input "READY_TO_CHECKOUT"
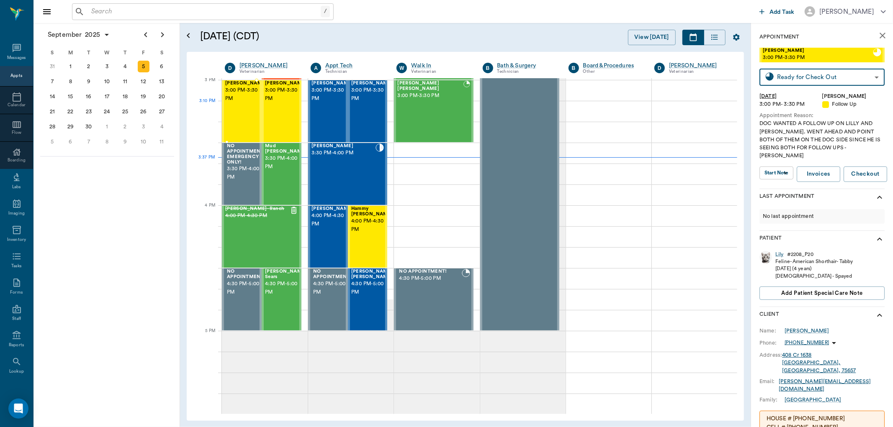
click at [233, 120] on div "Slyvester Milano 3:00 PM - 3:30 PM" at bounding box center [246, 111] width 42 height 61
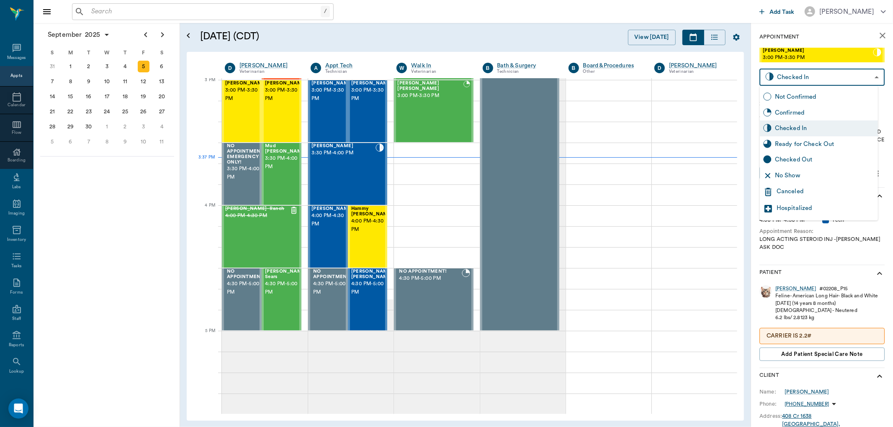
click at [842, 82] on body "/ ​ Add Task Dr. Bert Ellsworth Nectar Messages Appts Calendar Flow Boarding La…" at bounding box center [446, 213] width 893 height 427
click at [816, 145] on div "Ready for Check Out" at bounding box center [825, 144] width 100 height 9
type input "READY_TO_CHECKOUT"
